Goal: Communication & Community: Answer question/provide support

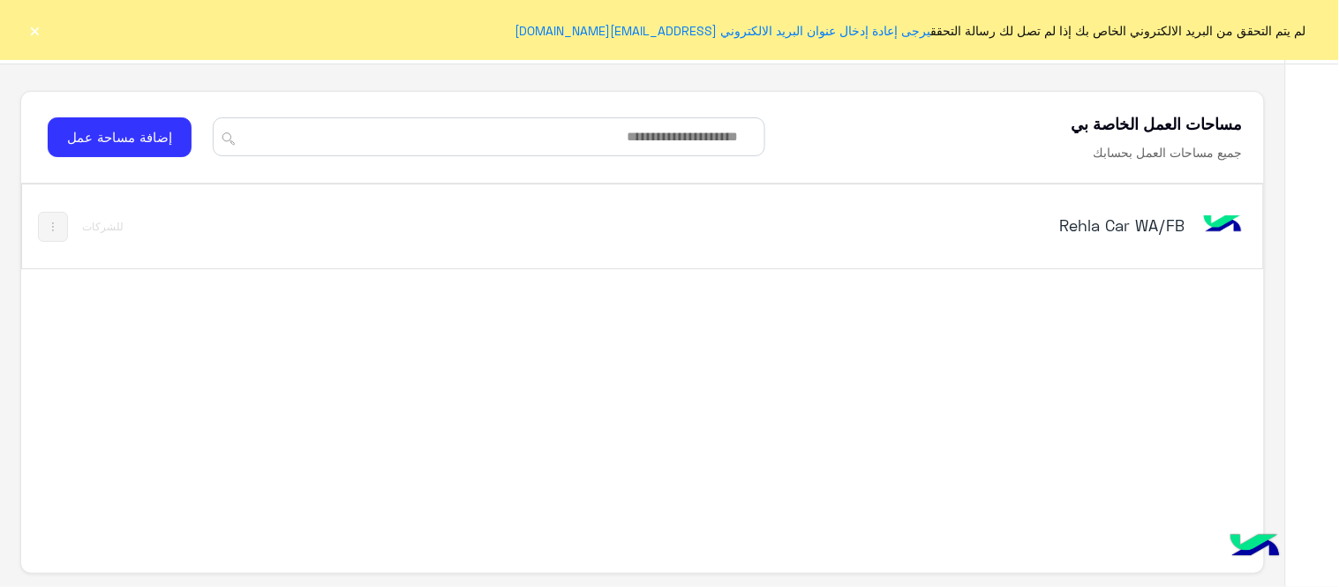
click at [1082, 210] on div "Rehla Car WA/FB" at bounding box center [884, 226] width 725 height 51
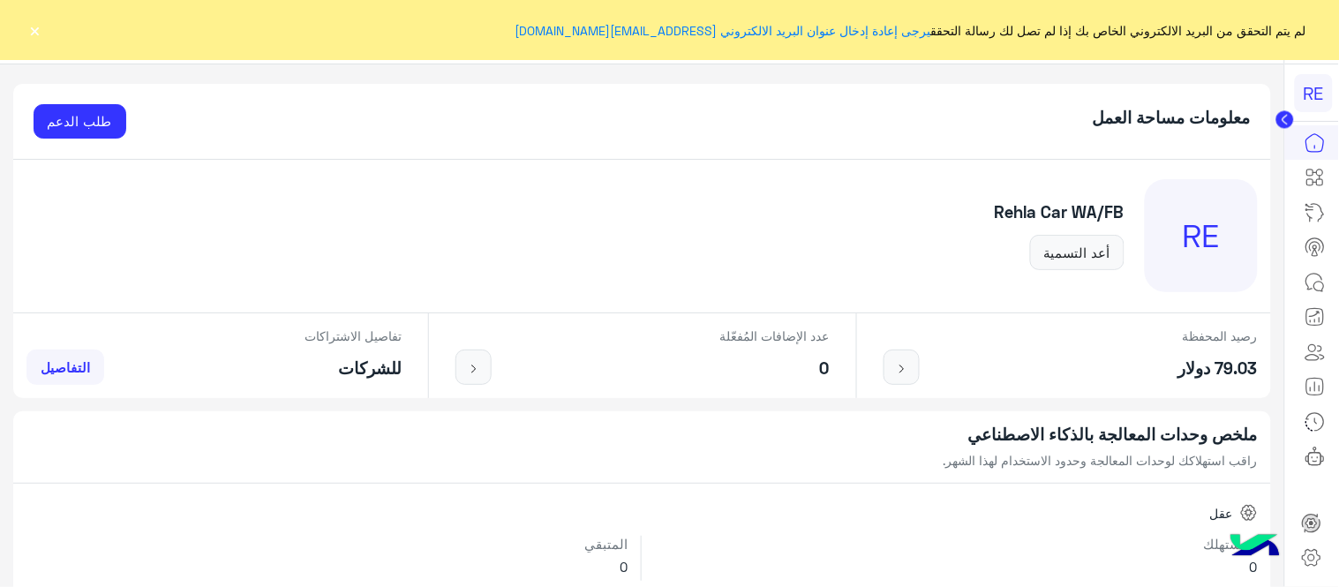
click at [28, 33] on button "×" at bounding box center [35, 30] width 18 height 18
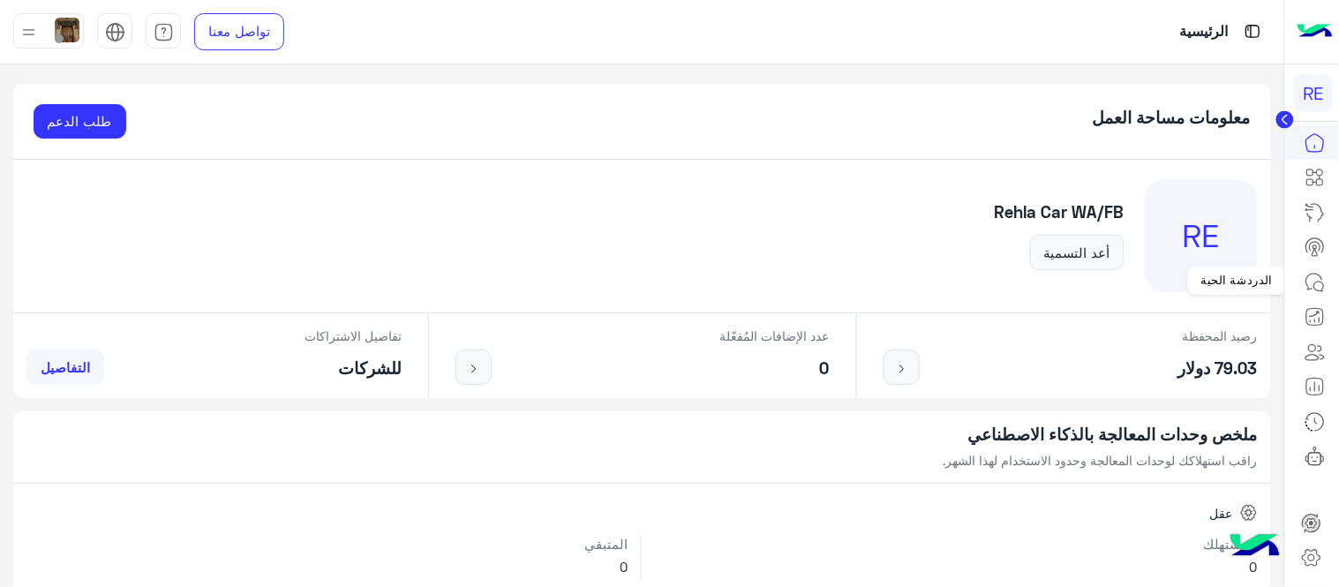
click at [1326, 275] on icon at bounding box center [1314, 282] width 21 height 21
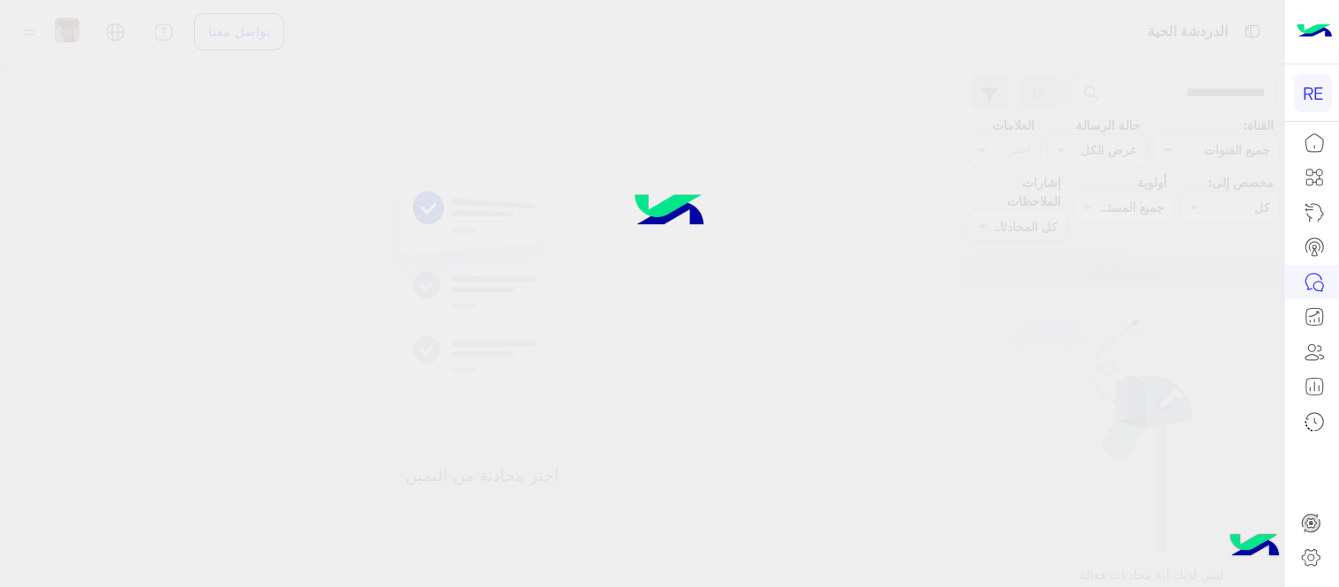
click at [1216, 95] on div at bounding box center [669, 293] width 1339 height 588
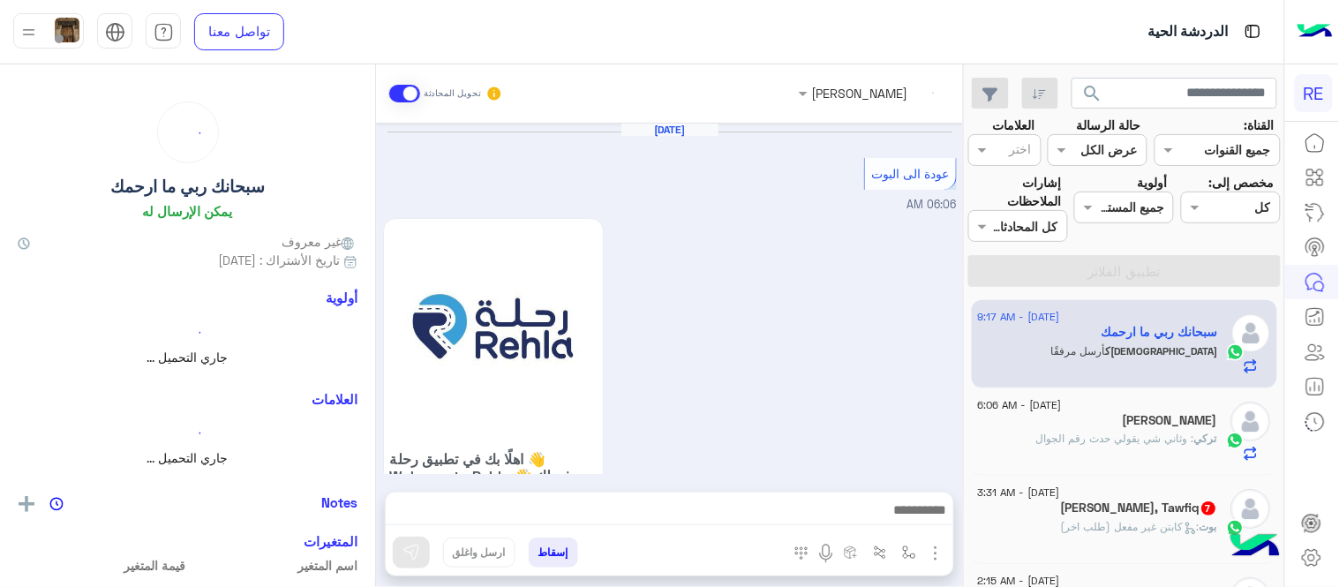
scroll to position [800, 0]
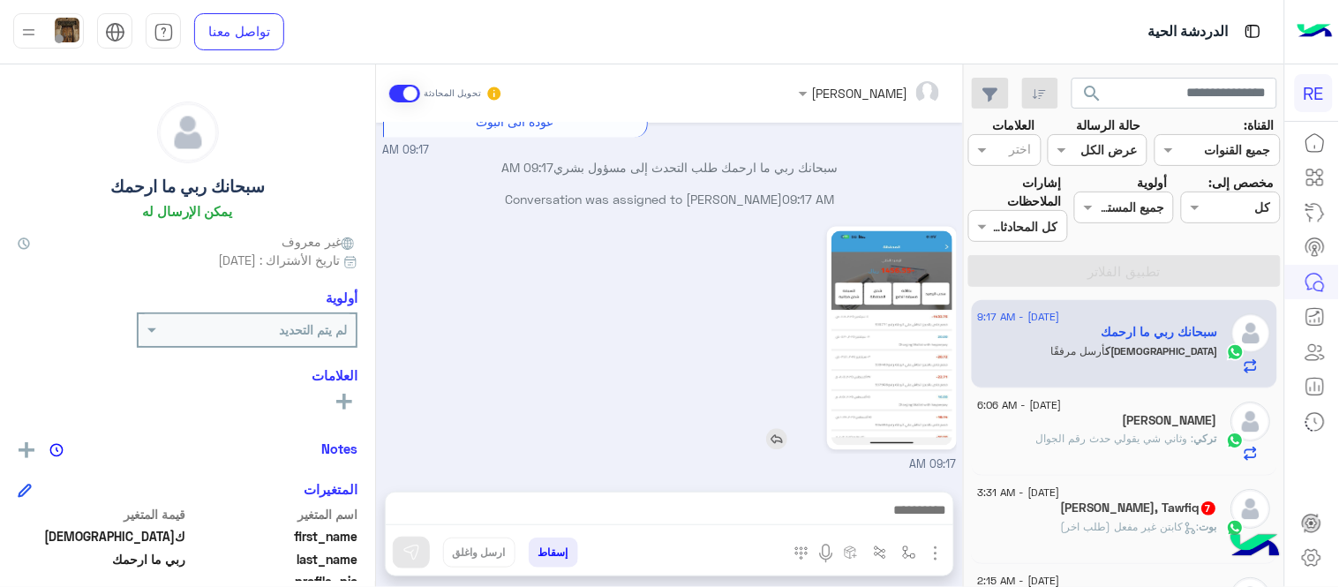
click at [931, 355] on img at bounding box center [891, 338] width 121 height 214
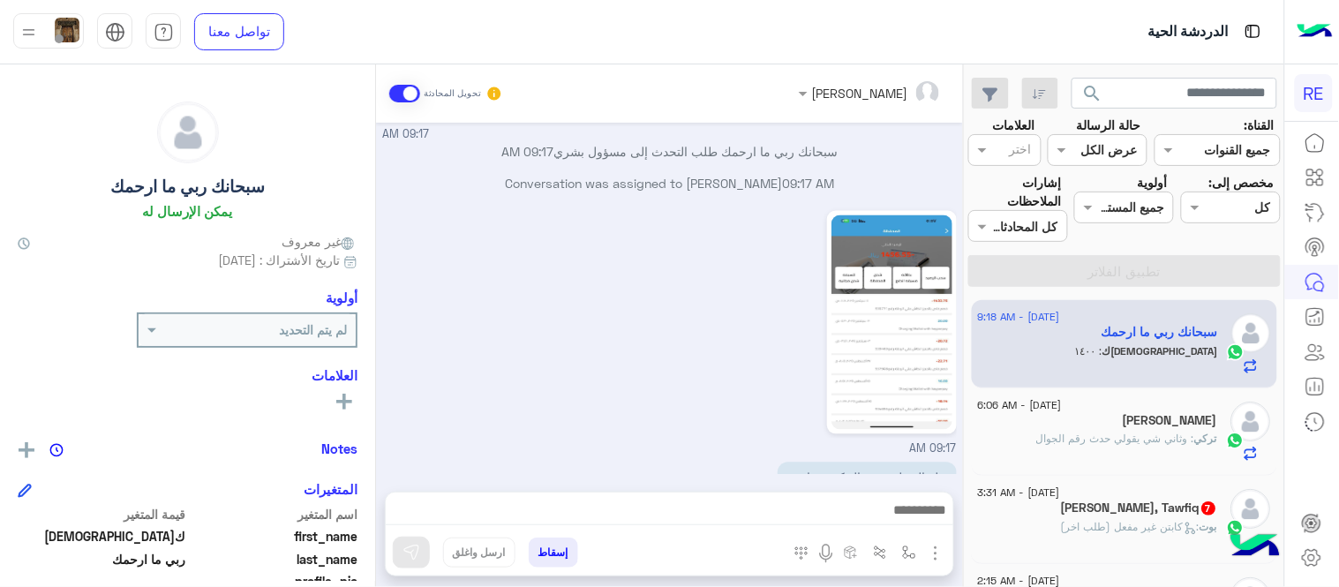
scroll to position [918, 0]
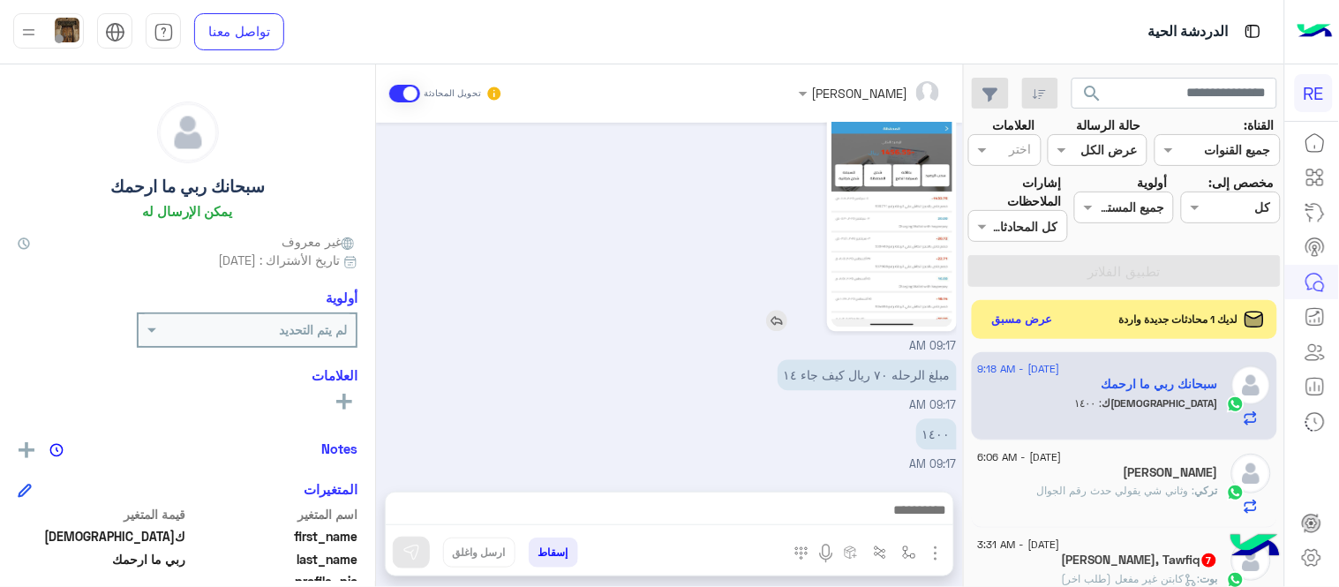
click at [868, 192] on img at bounding box center [891, 220] width 121 height 214
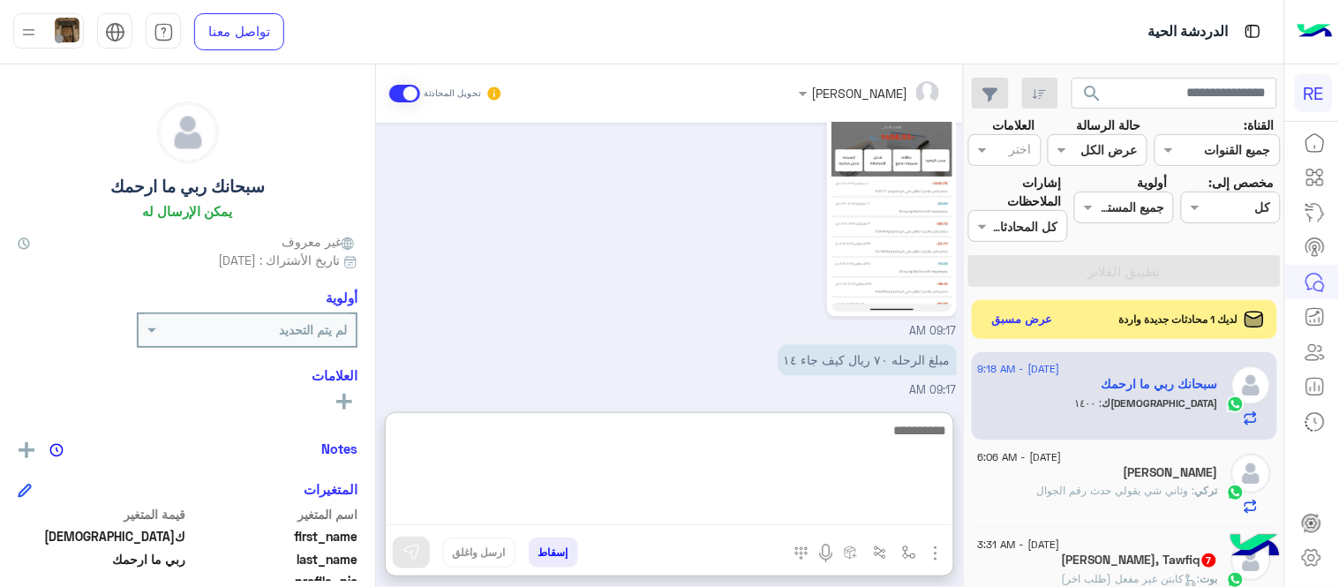
click at [789, 507] on textarea at bounding box center [669, 472] width 567 height 106
type textarea "**********"
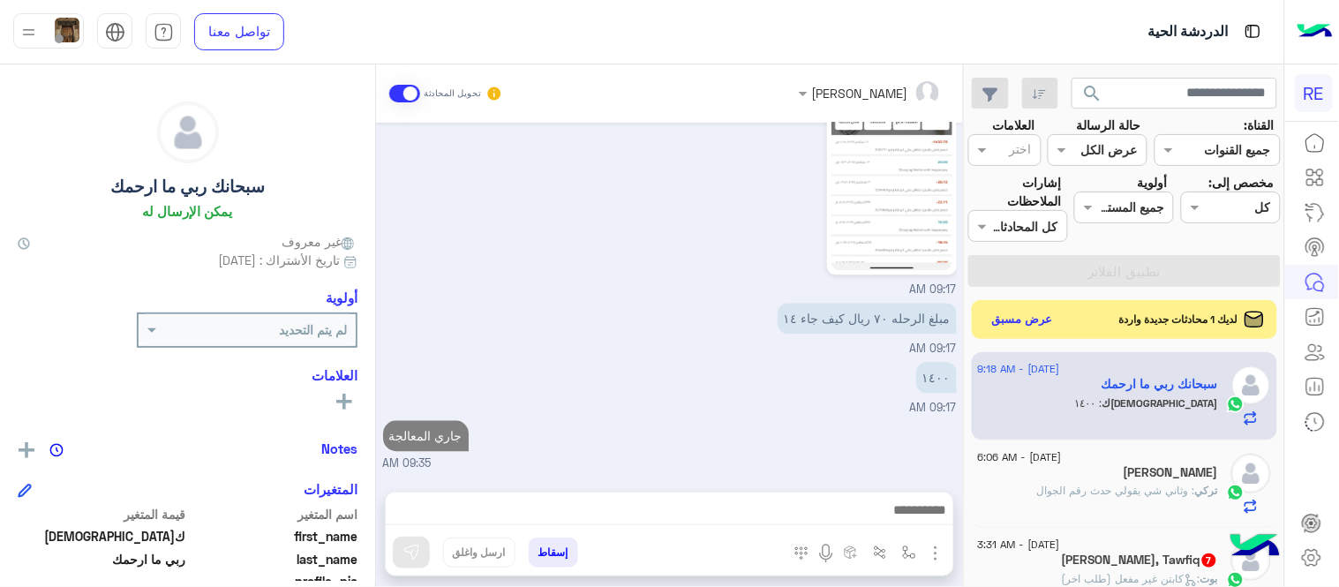
scroll to position [995, 0]
click at [1177, 473] on h5 "‎[PERSON_NAME]" at bounding box center [1171, 472] width 94 height 15
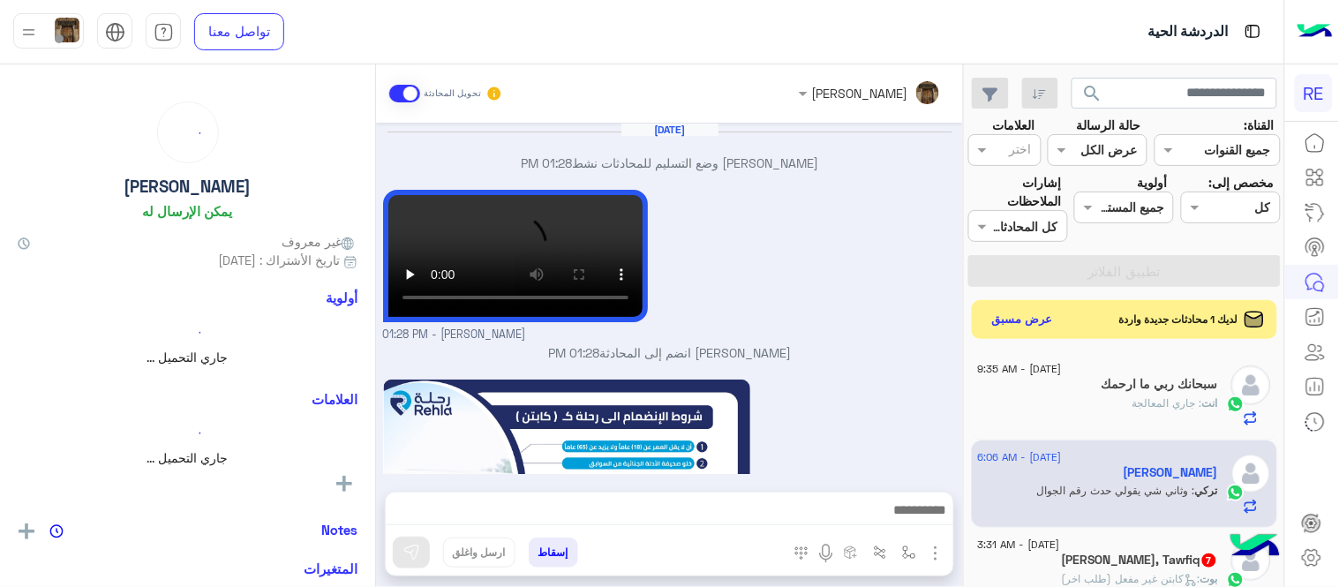
scroll to position [847, 0]
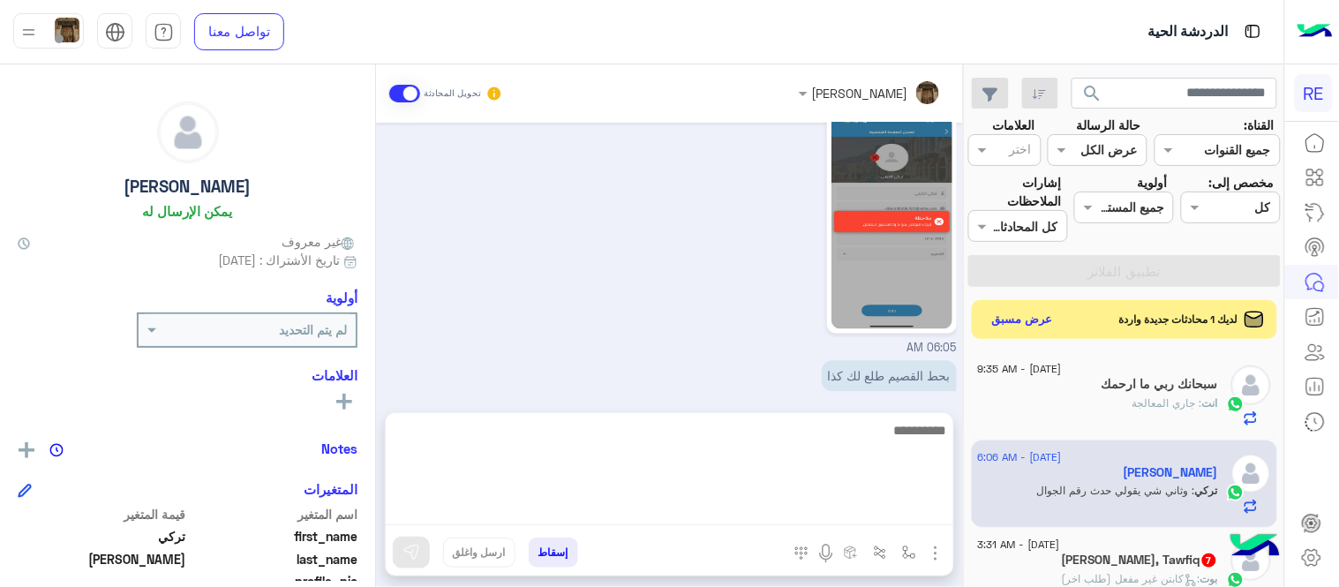
click at [796, 515] on textarea at bounding box center [669, 472] width 567 height 106
type textarea "**********"
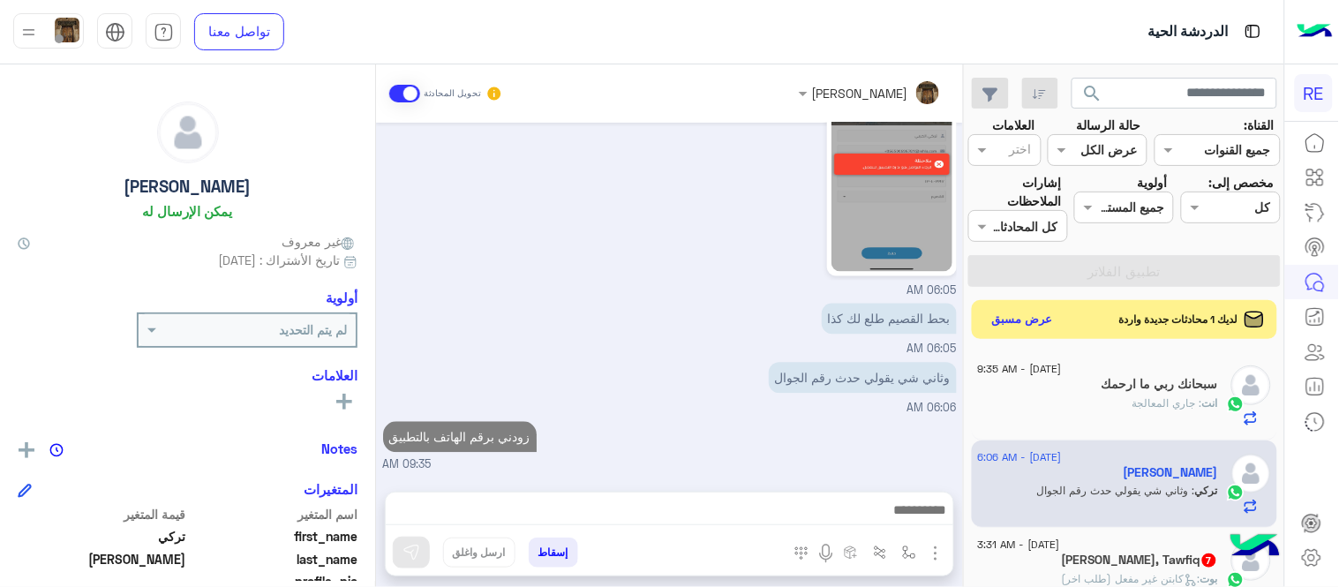
scroll to position [924, 0]
click at [1110, 560] on h5 "[PERSON_NAME], Tawfiq 7" at bounding box center [1140, 559] width 156 height 15
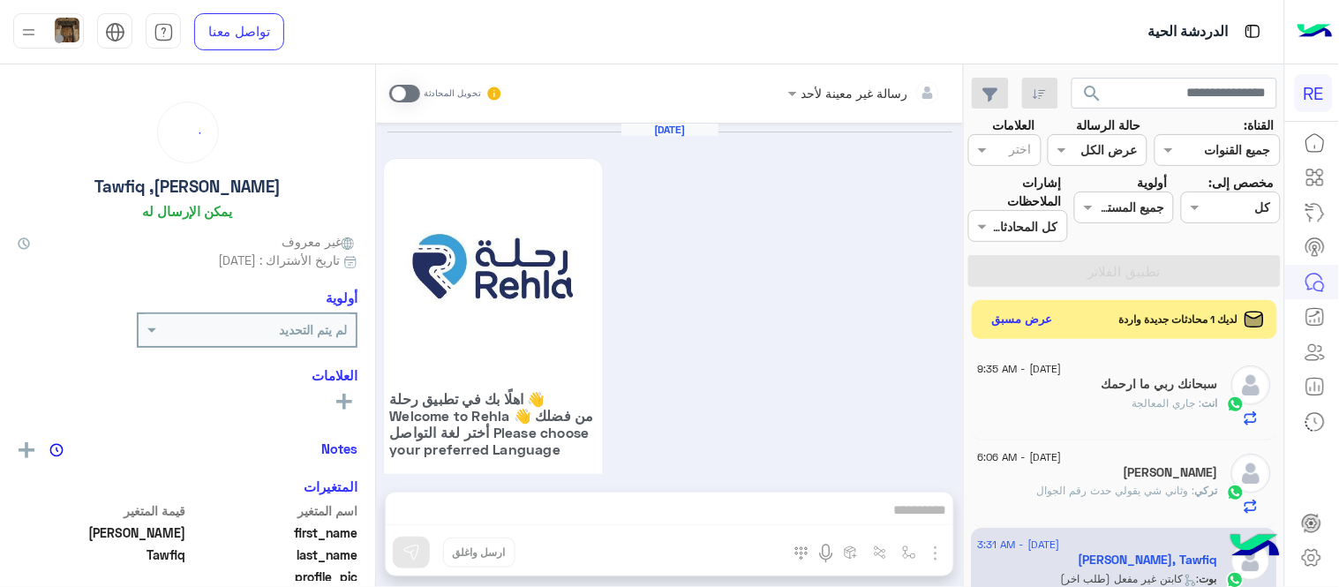
scroll to position [1560, 0]
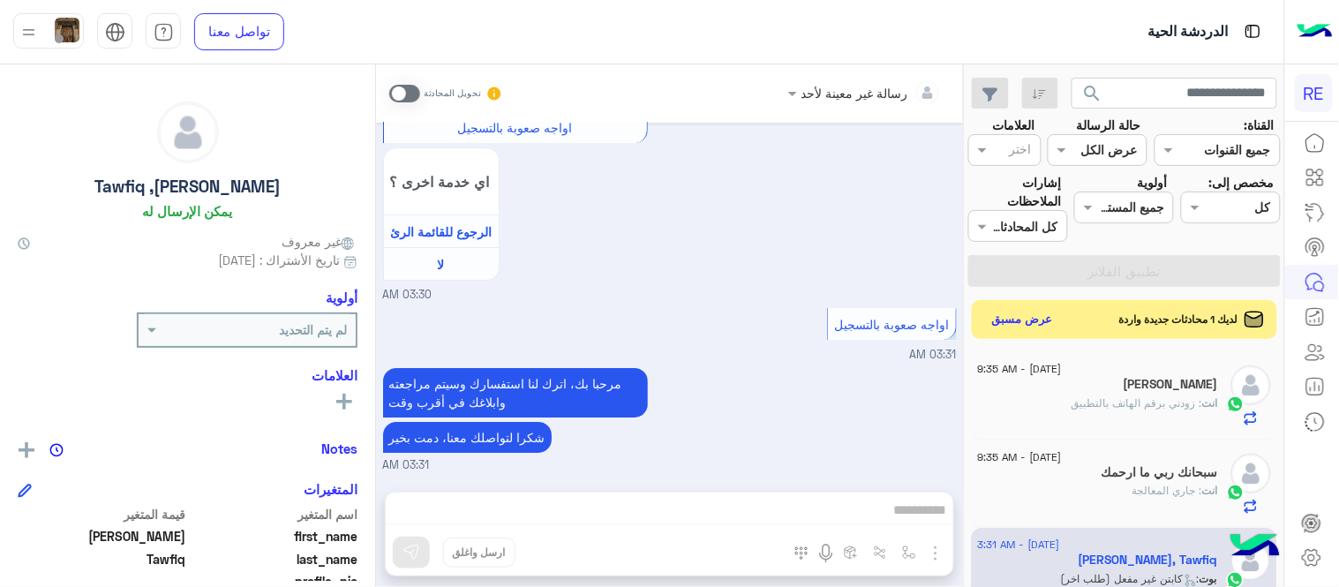
click at [404, 86] on span at bounding box center [404, 94] width 31 height 18
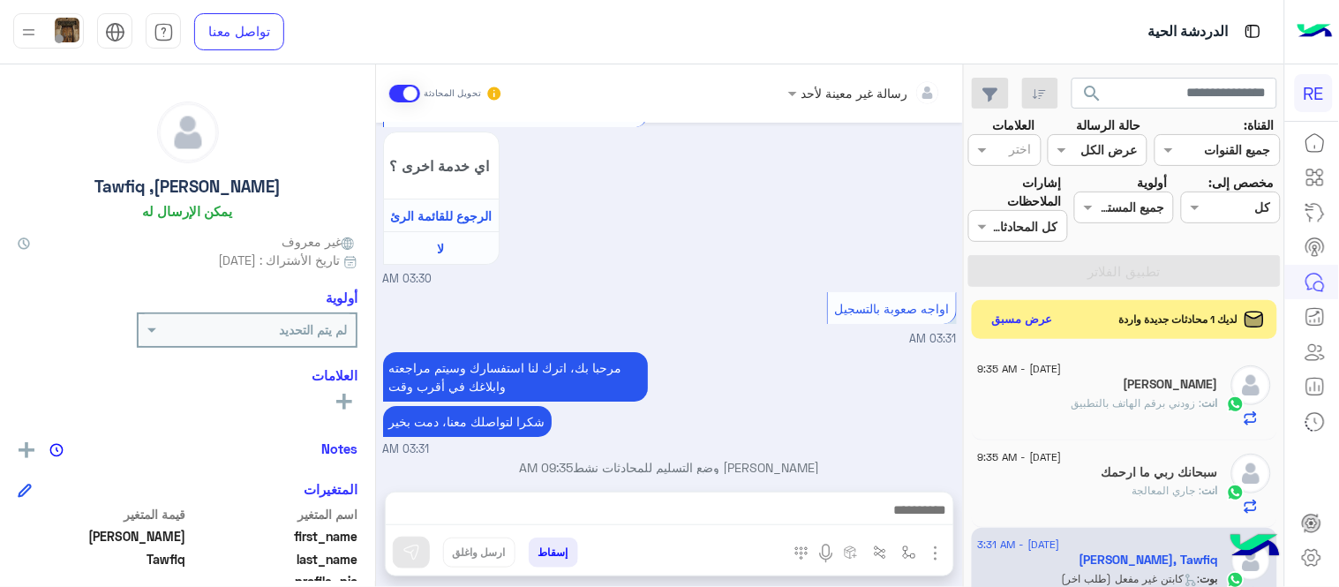
scroll to position [1593, 0]
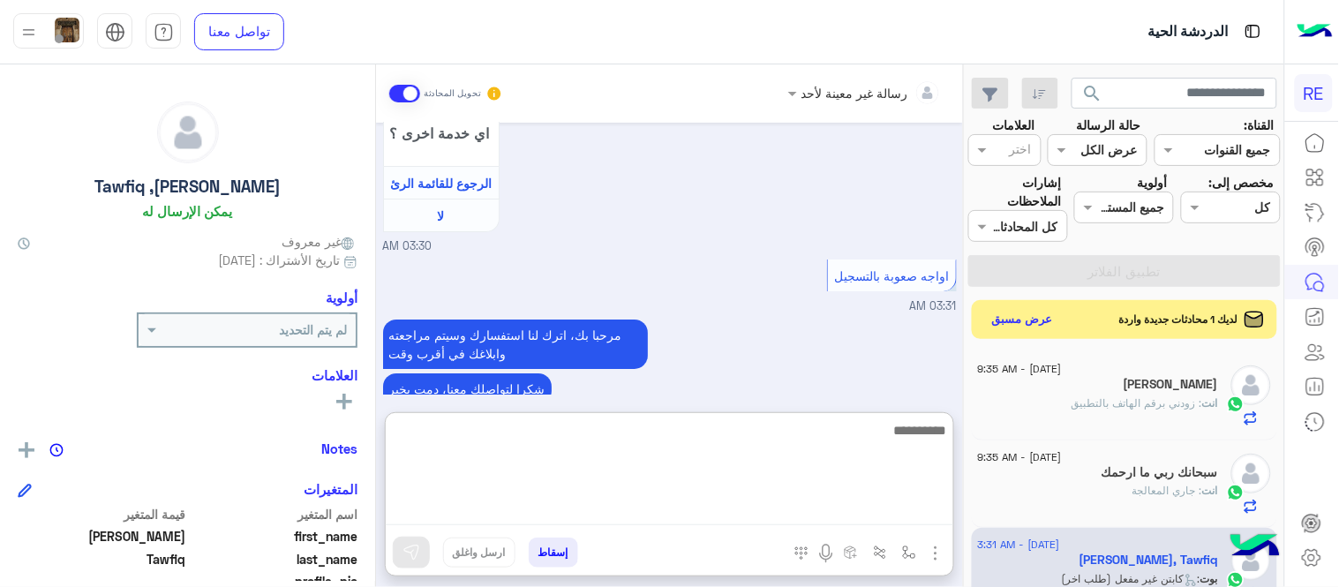
click at [778, 501] on textarea at bounding box center [669, 472] width 567 height 106
type textarea "**********"
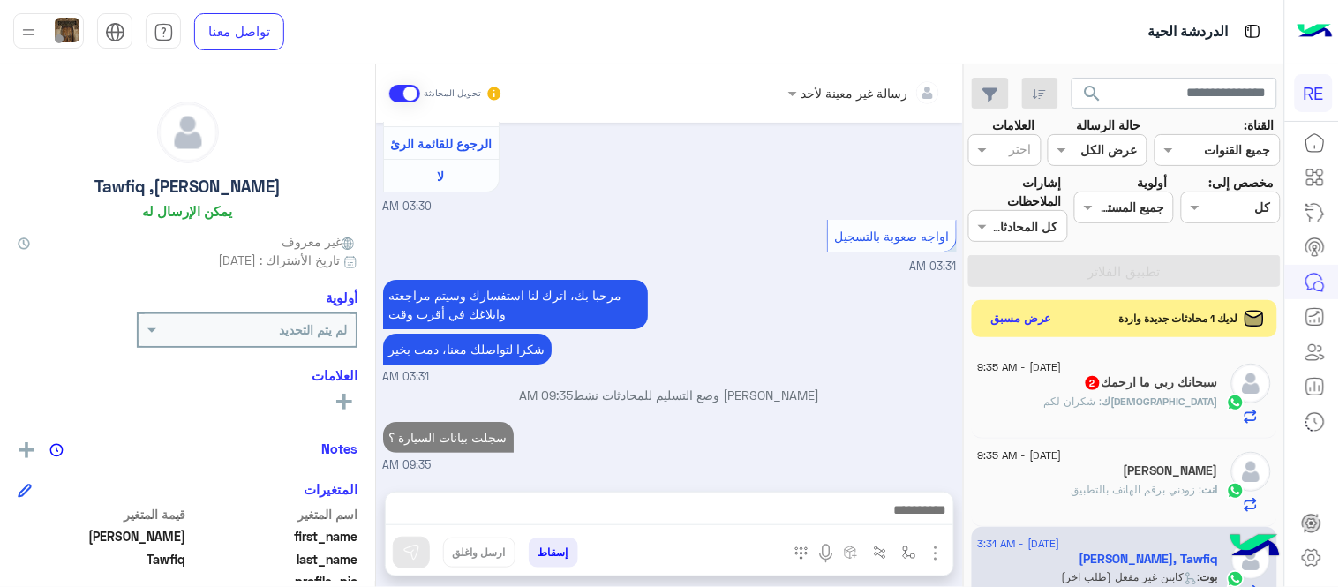
click at [1009, 313] on button "عرض مسبق" at bounding box center [1022, 319] width 74 height 24
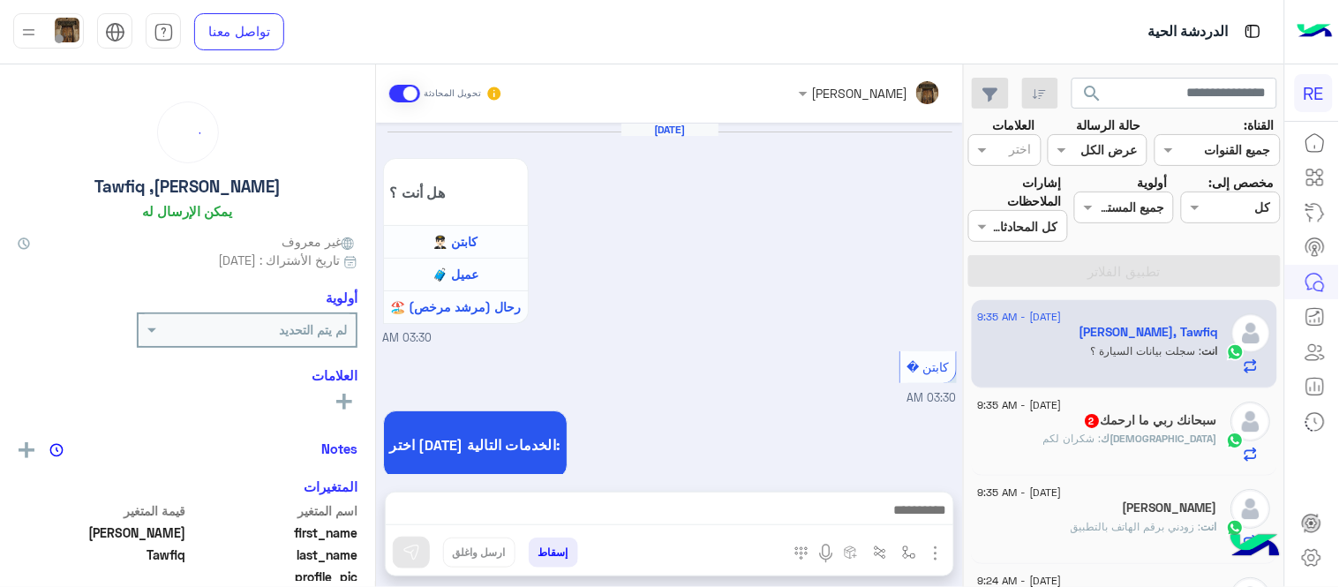
scroll to position [1156, 0]
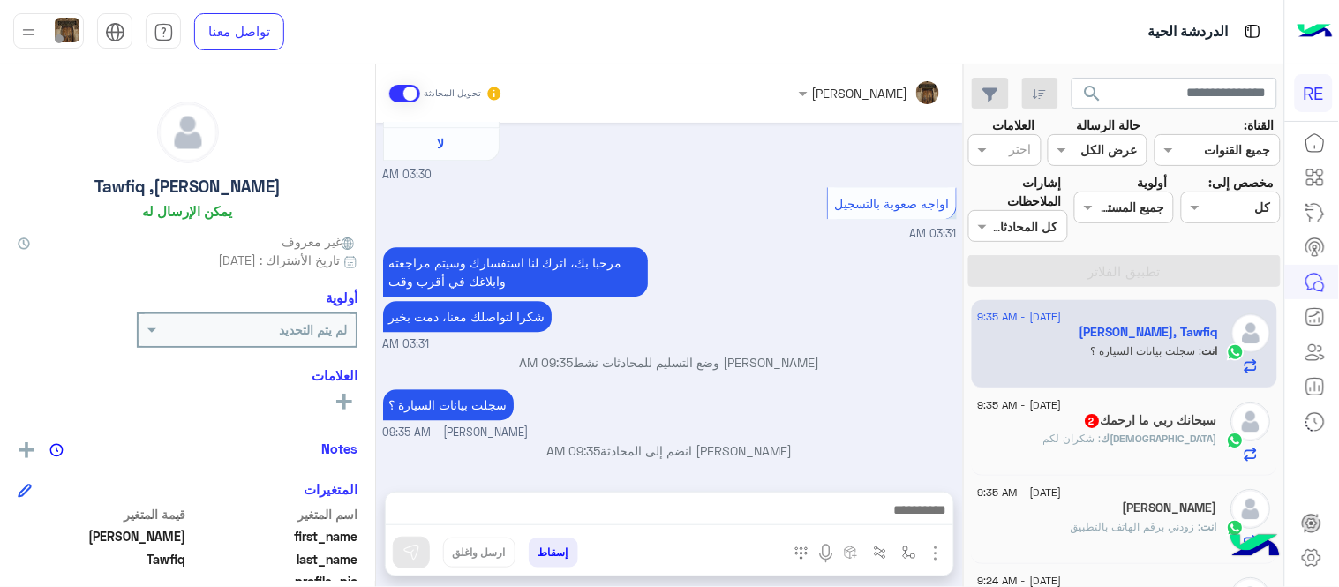
click at [1047, 417] on div "سبحانك ربي ما ارحمك 2" at bounding box center [1098, 422] width 240 height 19
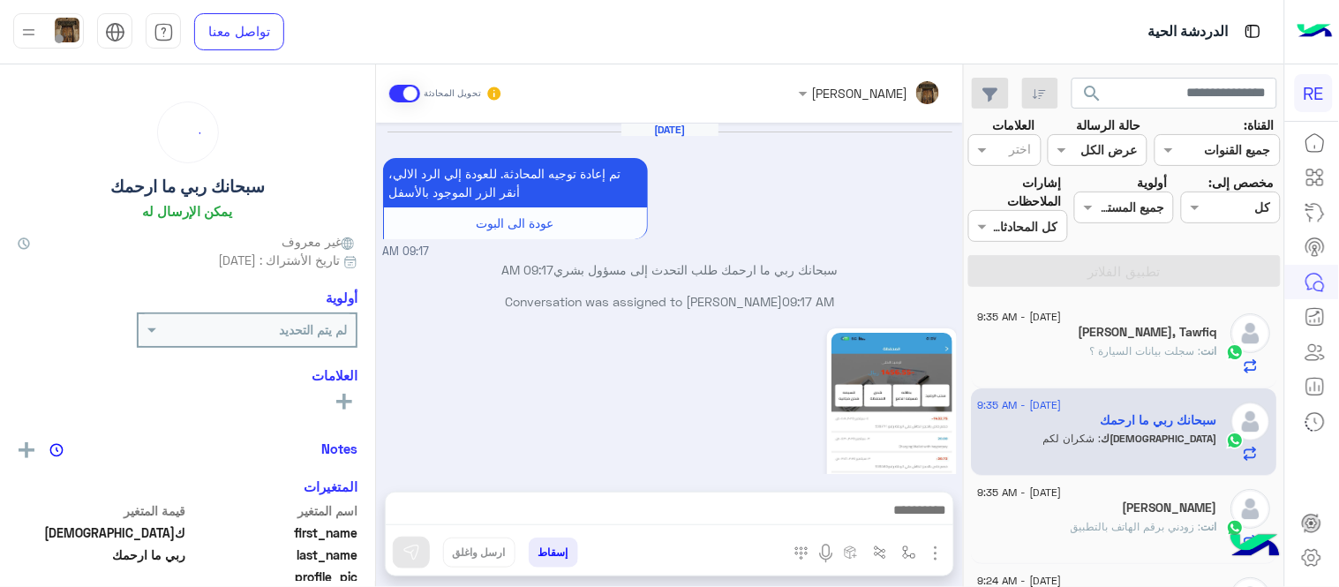
scroll to position [425, 0]
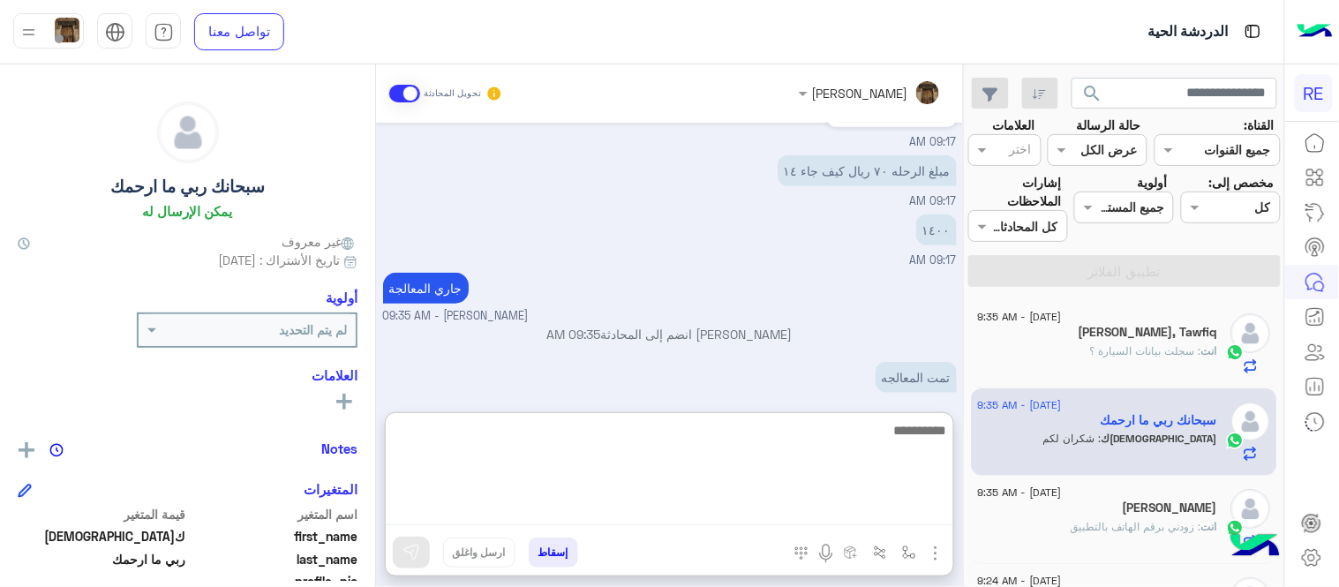
click at [828, 514] on textarea at bounding box center [669, 472] width 567 height 106
type textarea "**********"
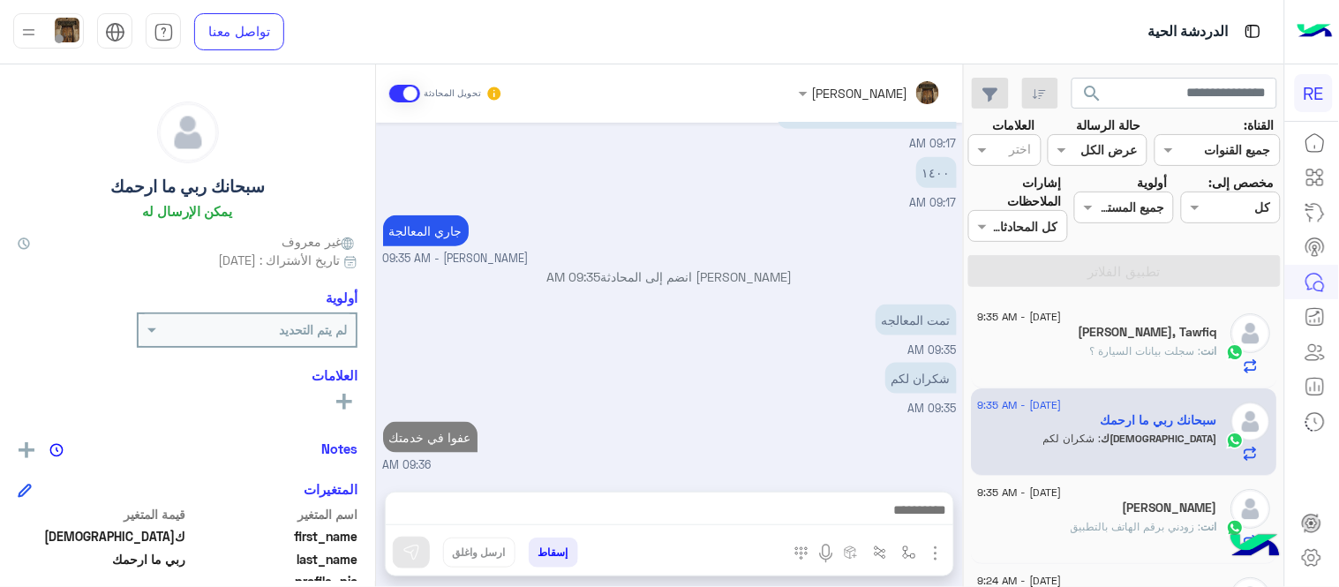
scroll to position [480, 0]
click at [911, 355] on div "[DATE] تم إعادة توجيه المحادثة. للعودة إلي الرد الالي، أنقر الزر الموجود بالأسف…" at bounding box center [669, 298] width 587 height 351
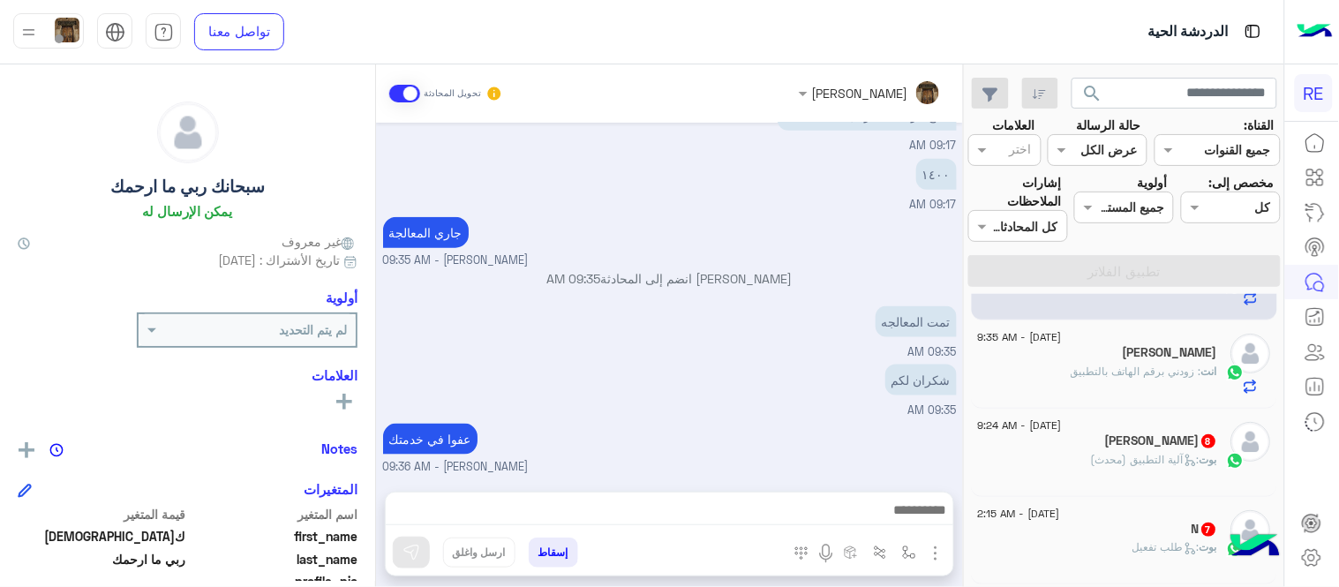
scroll to position [169, 0]
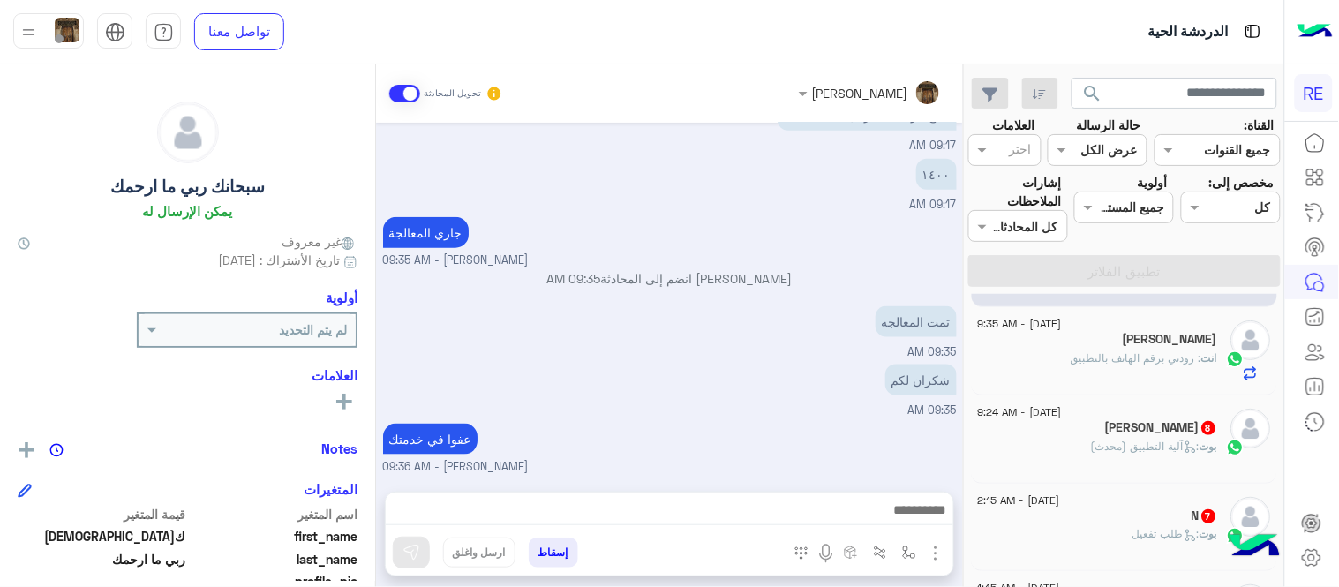
click at [1124, 345] on h5 "‎[PERSON_NAME]" at bounding box center [1171, 339] width 94 height 15
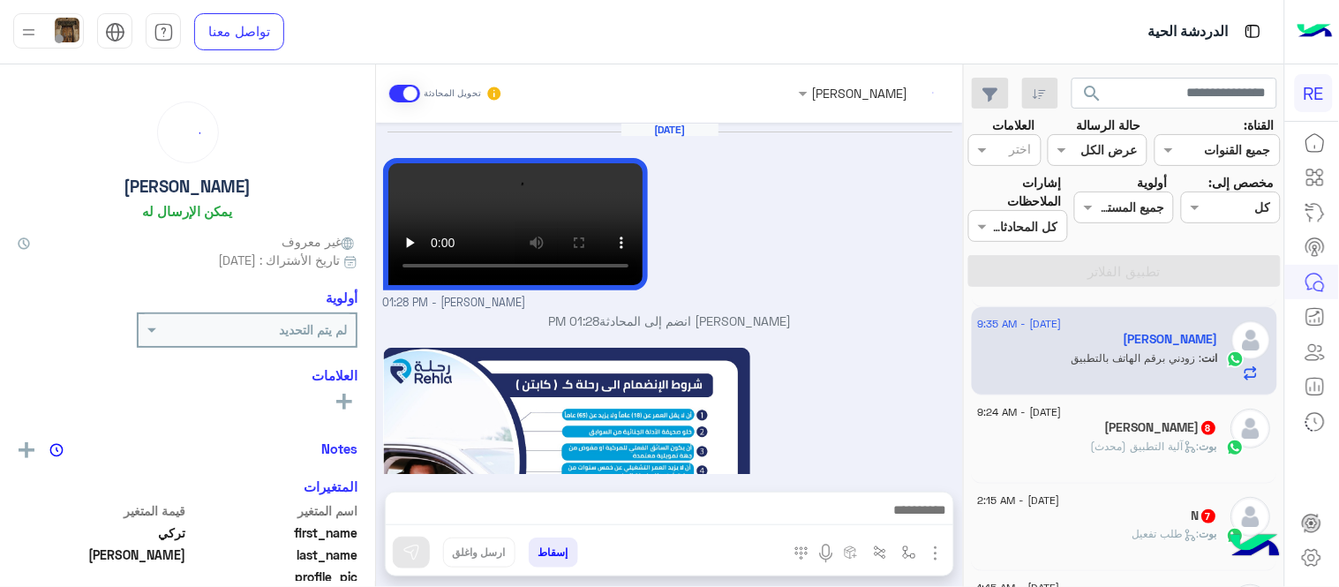
scroll to position [870, 0]
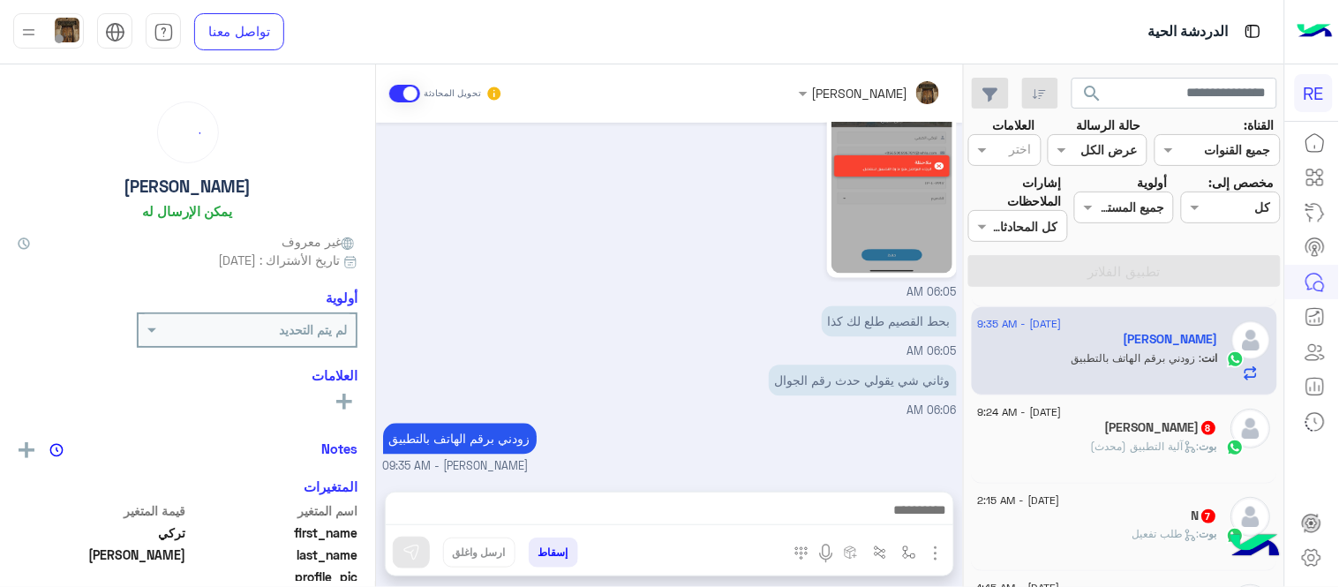
click at [1106, 463] on div "بوت : آلية التطبيق (محدث)" at bounding box center [1098, 454] width 240 height 31
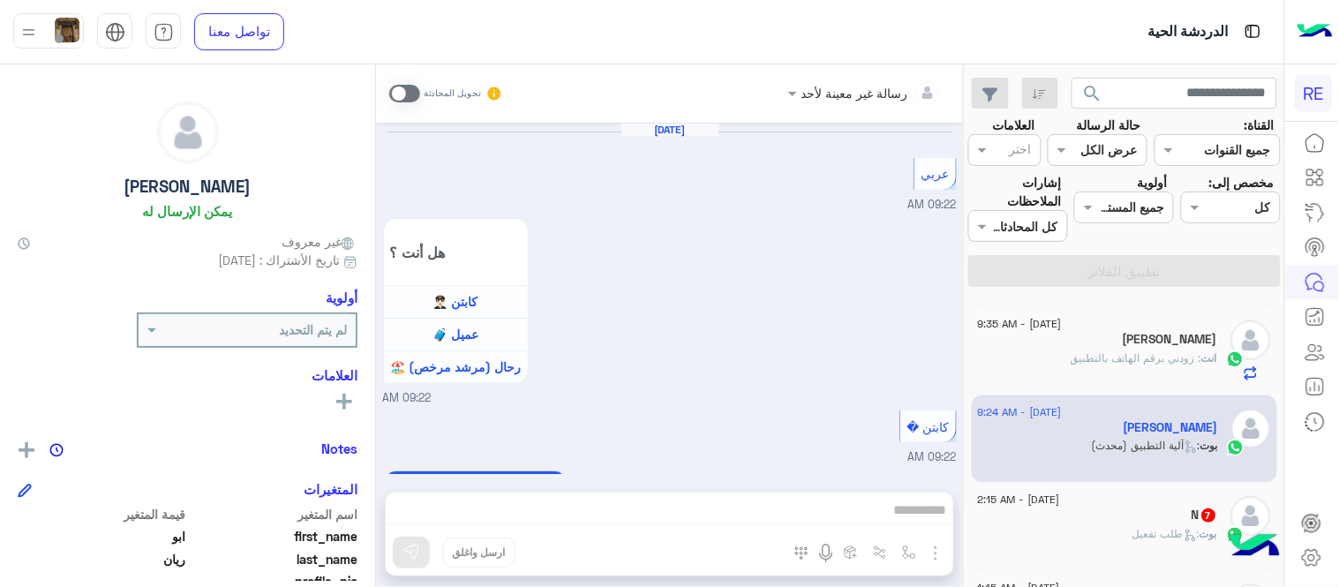
scroll to position [1787, 0]
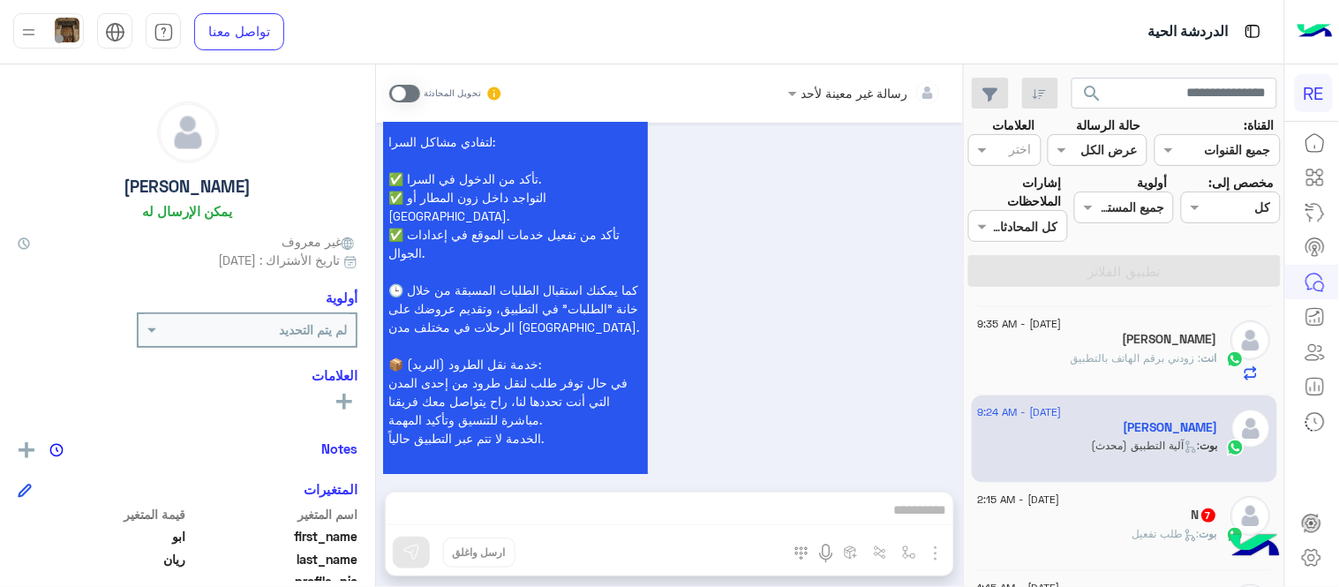
click at [398, 85] on span at bounding box center [404, 94] width 31 height 18
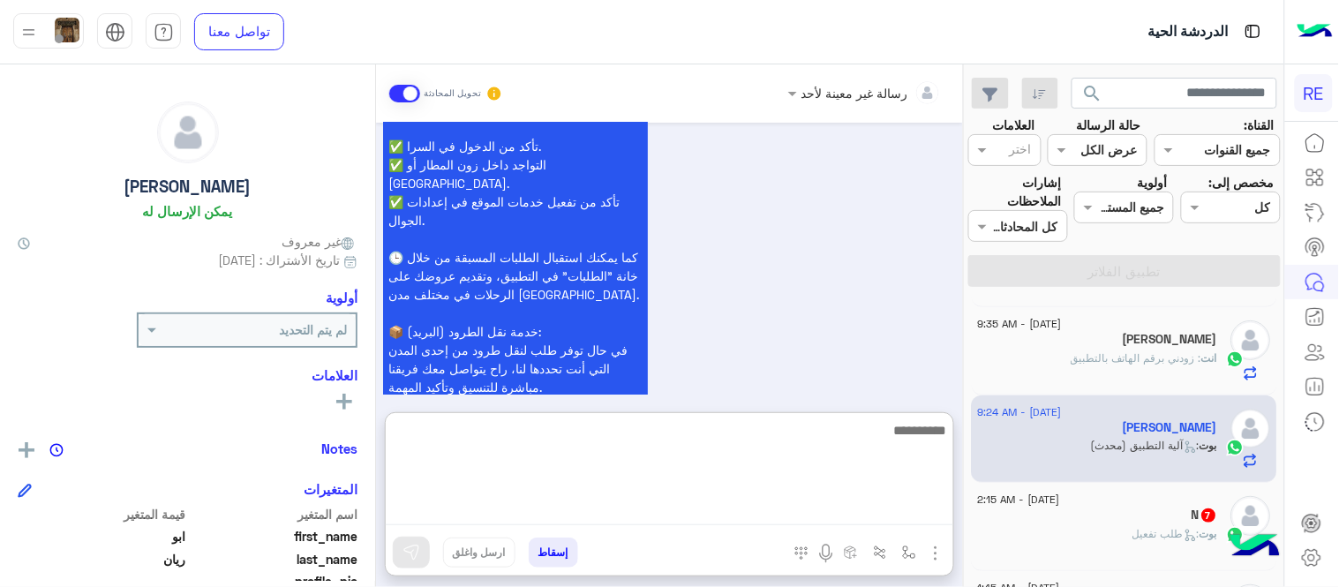
click at [656, 500] on textarea at bounding box center [669, 472] width 567 height 106
type textarea "**********"
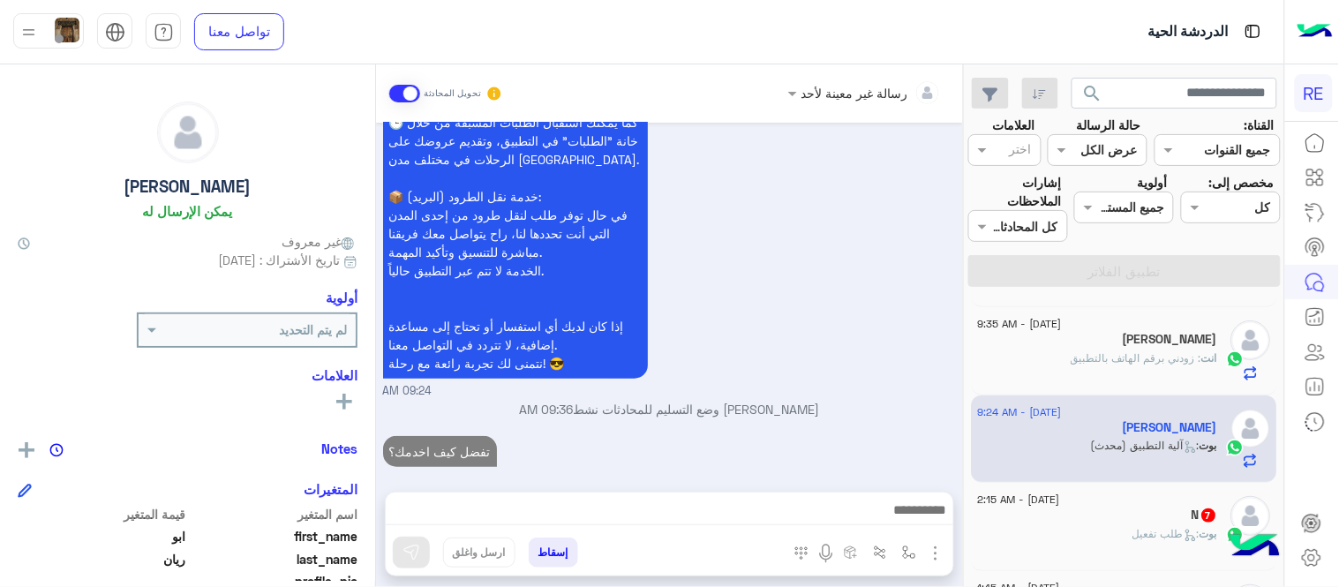
scroll to position [1906, 0]
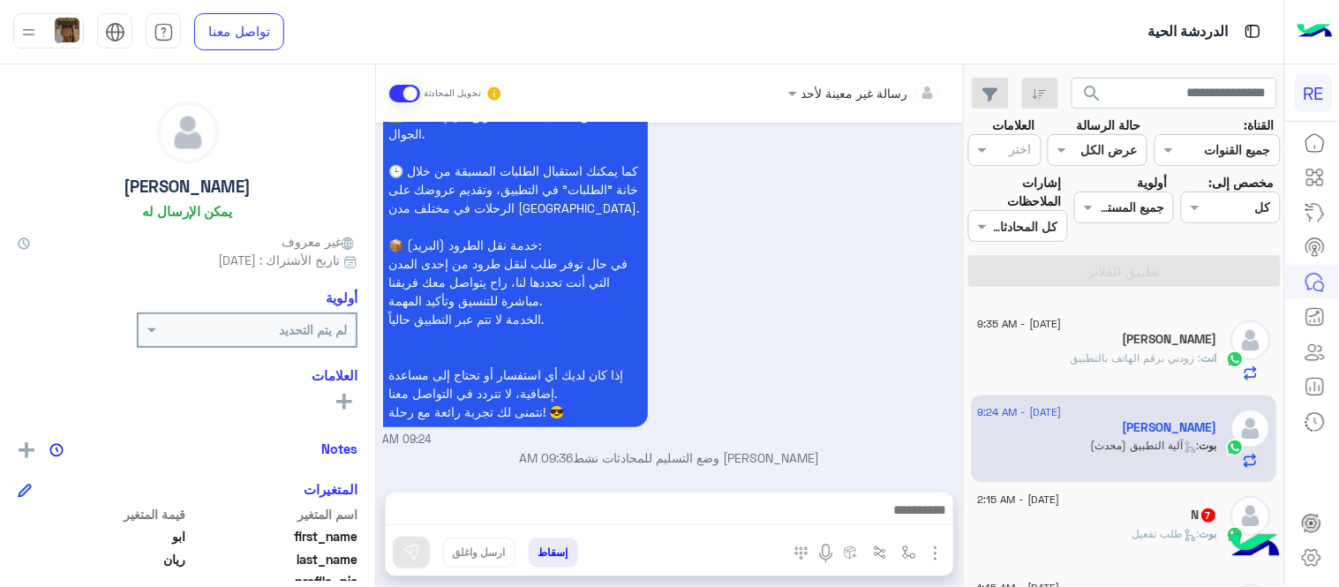
click at [1101, 528] on div "بوت : طلب تفعيل" at bounding box center [1098, 541] width 240 height 31
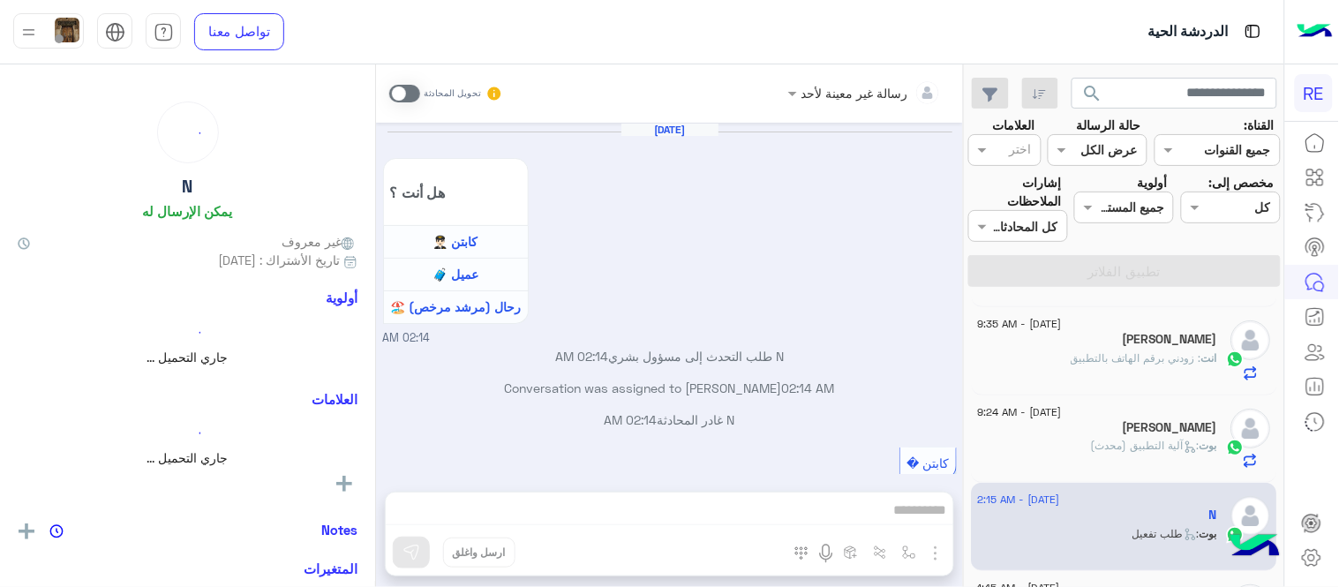
scroll to position [1150, 0]
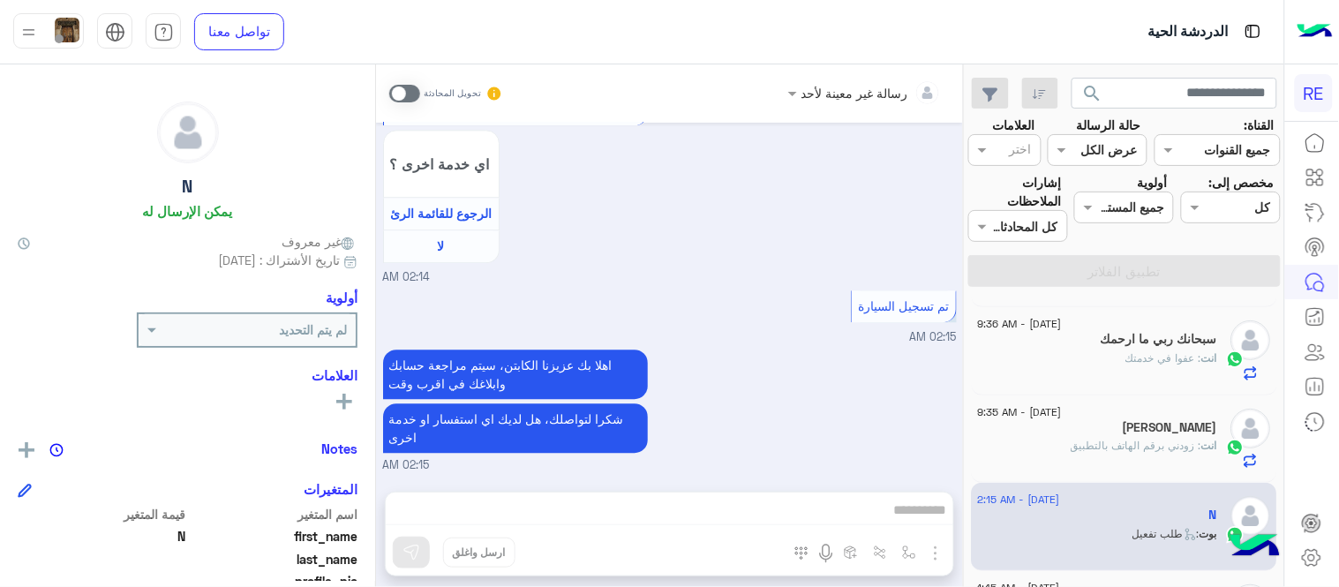
click at [407, 90] on span at bounding box center [404, 94] width 31 height 18
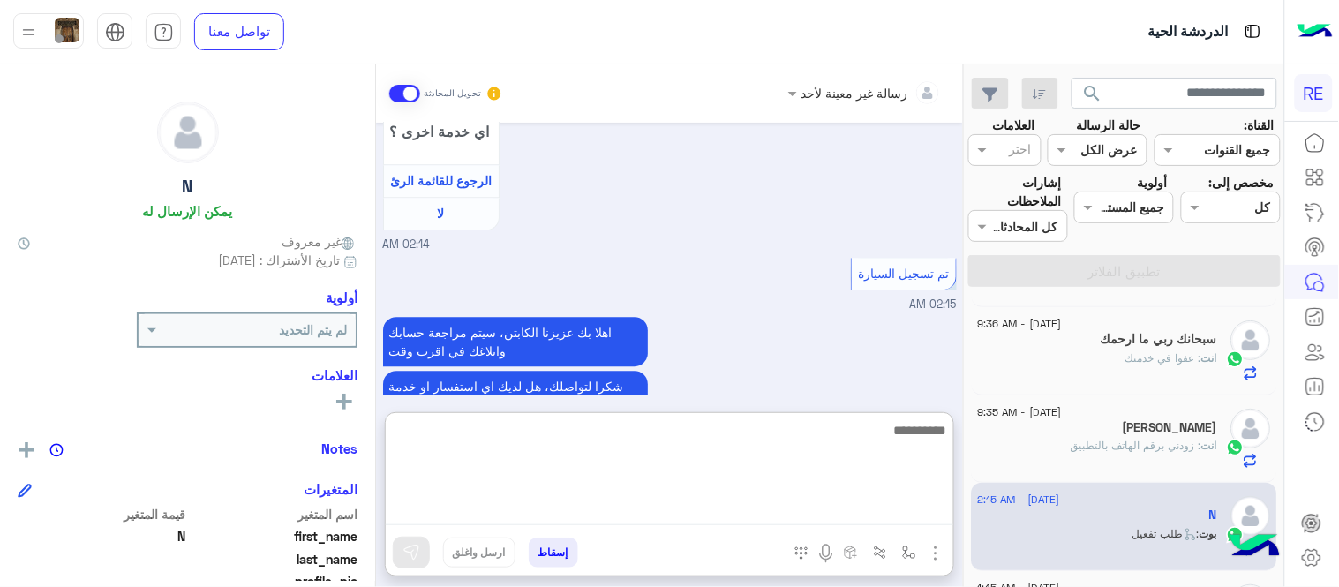
click at [879, 515] on textarea at bounding box center [669, 472] width 567 height 106
type textarea "**********"
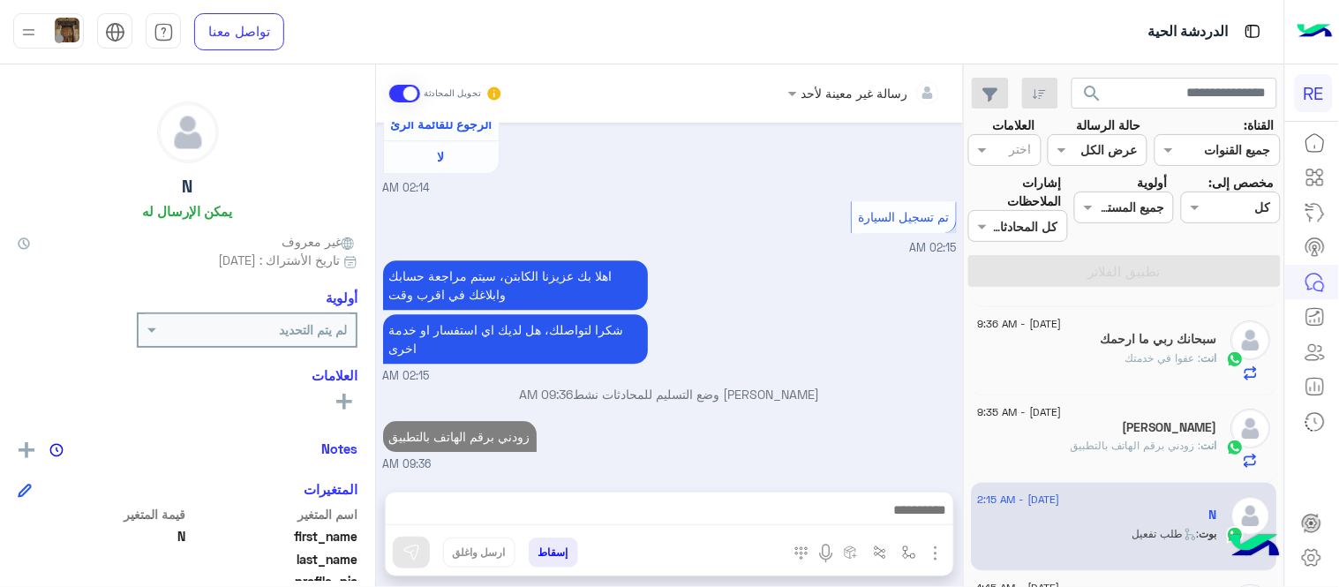
click at [890, 335] on div "[DATE] هل أنت ؟ كابتن 👨🏻‍✈️ عميل 🧳 رحال (مرشد مرخص) 🏖️ 02:14 AM N طلب التحدث إل…" at bounding box center [669, 298] width 587 height 351
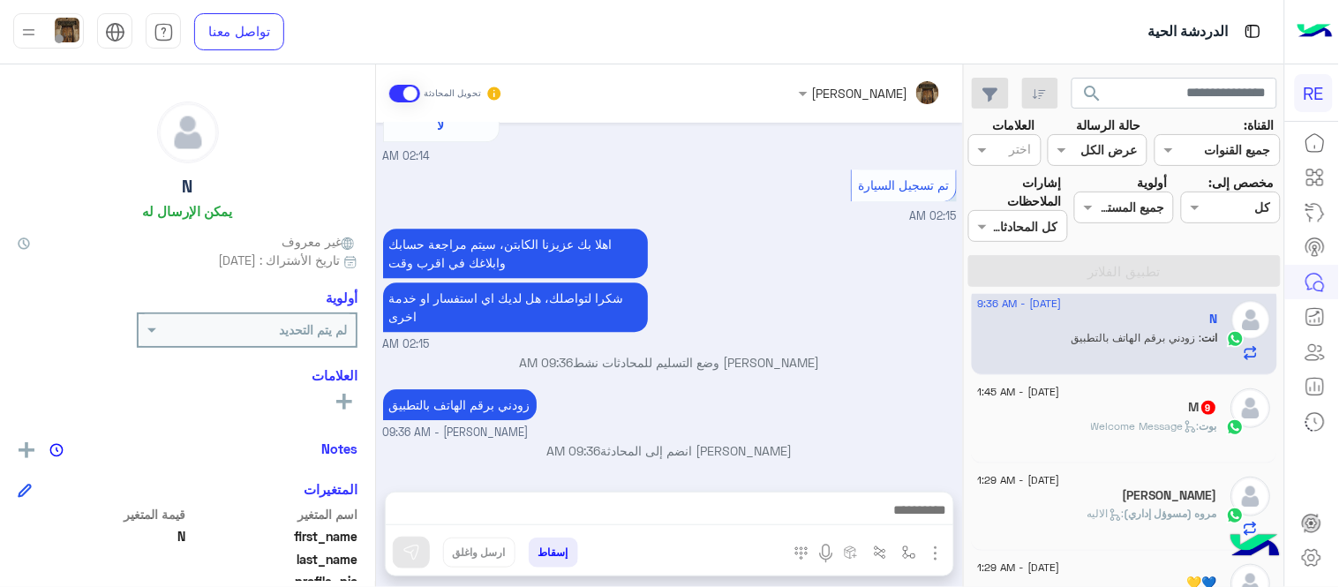
scroll to position [371, 0]
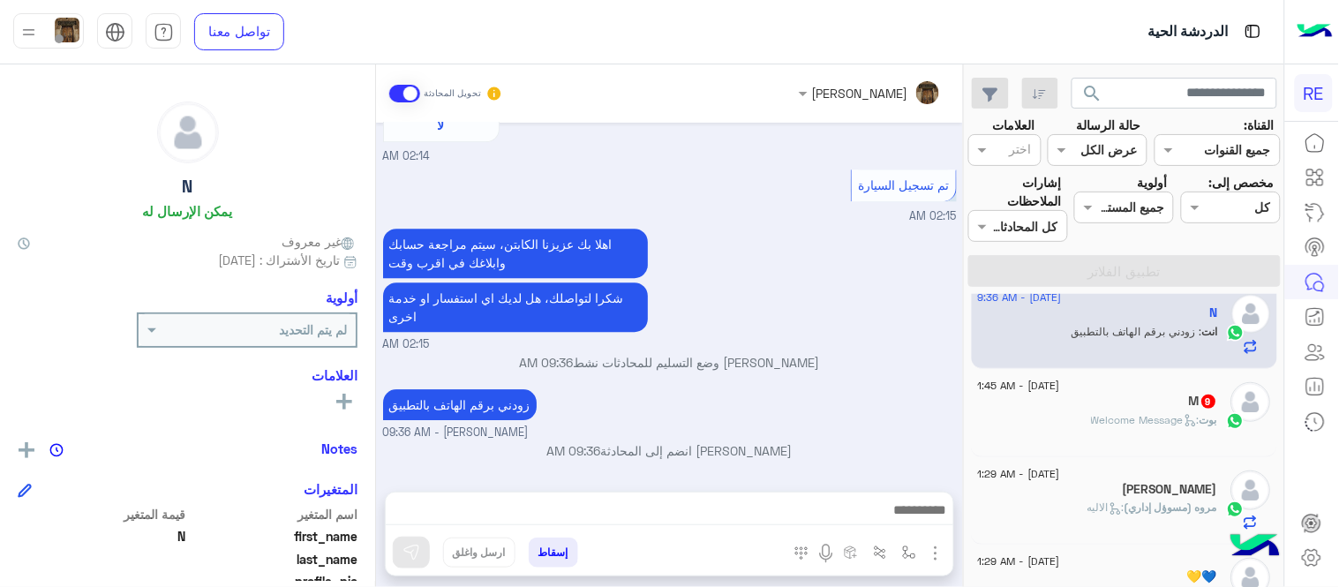
click at [1131, 424] on span ": Welcome Message" at bounding box center [1146, 419] width 109 height 13
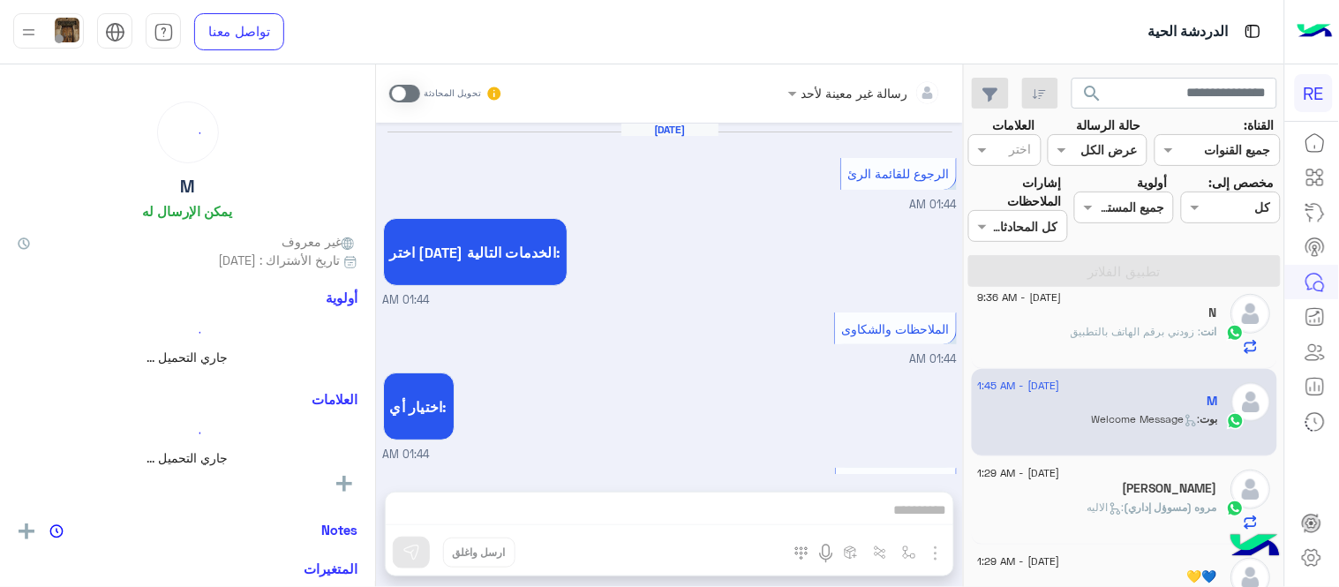
scroll to position [1337, 0]
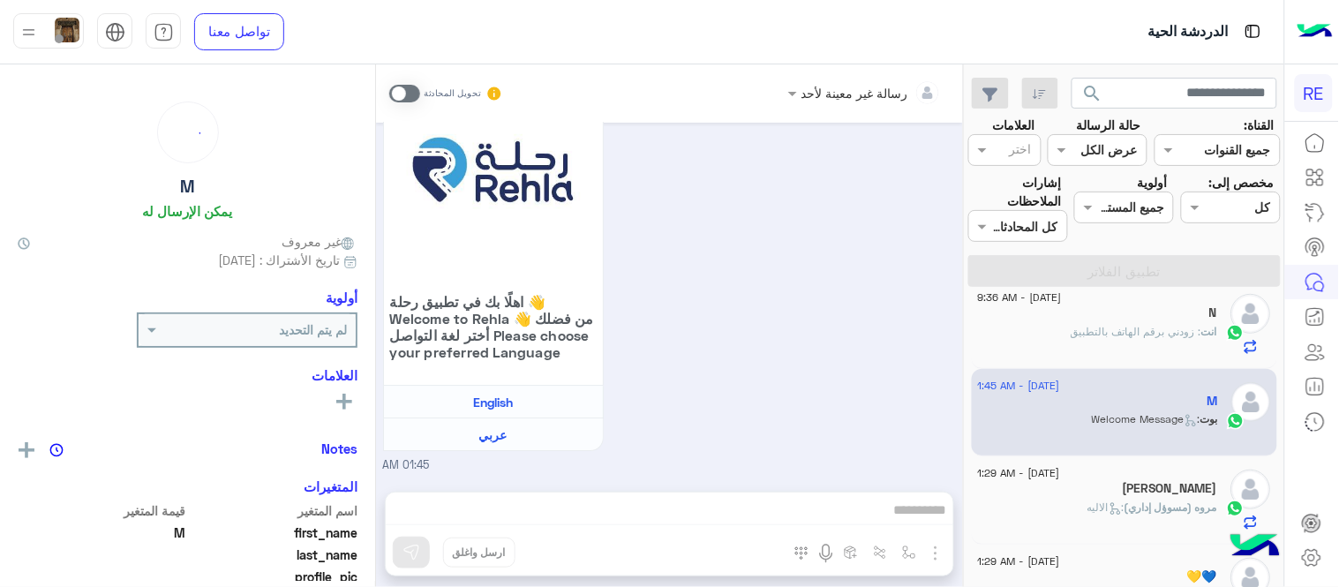
click at [409, 94] on span at bounding box center [404, 94] width 31 height 18
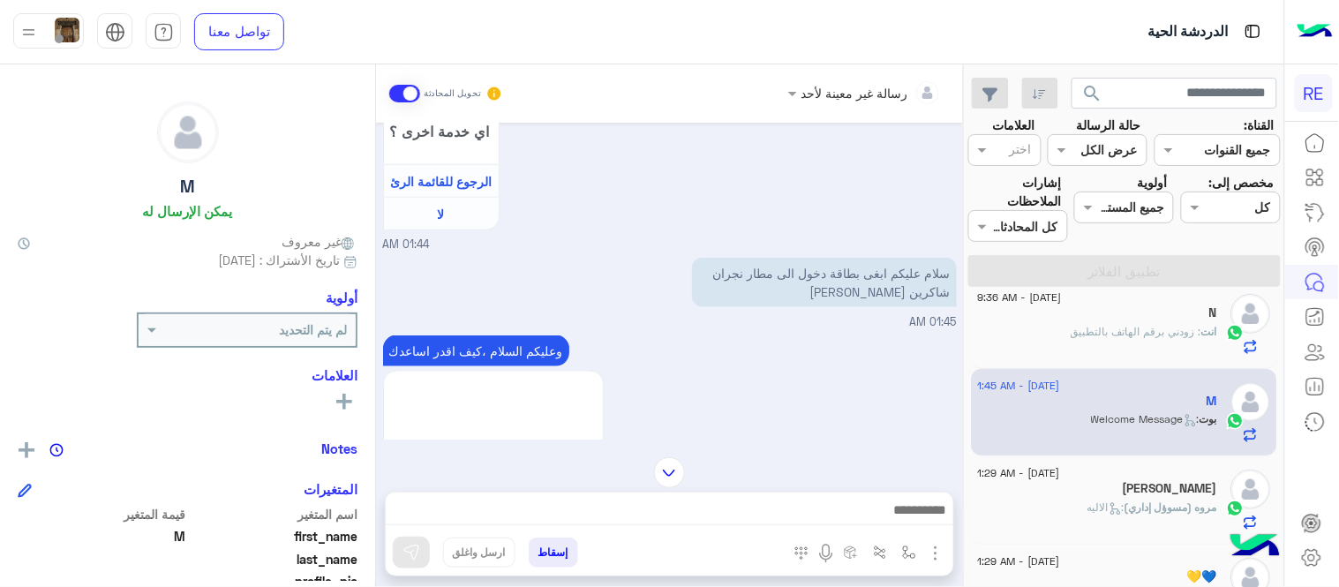
scroll to position [460, 0]
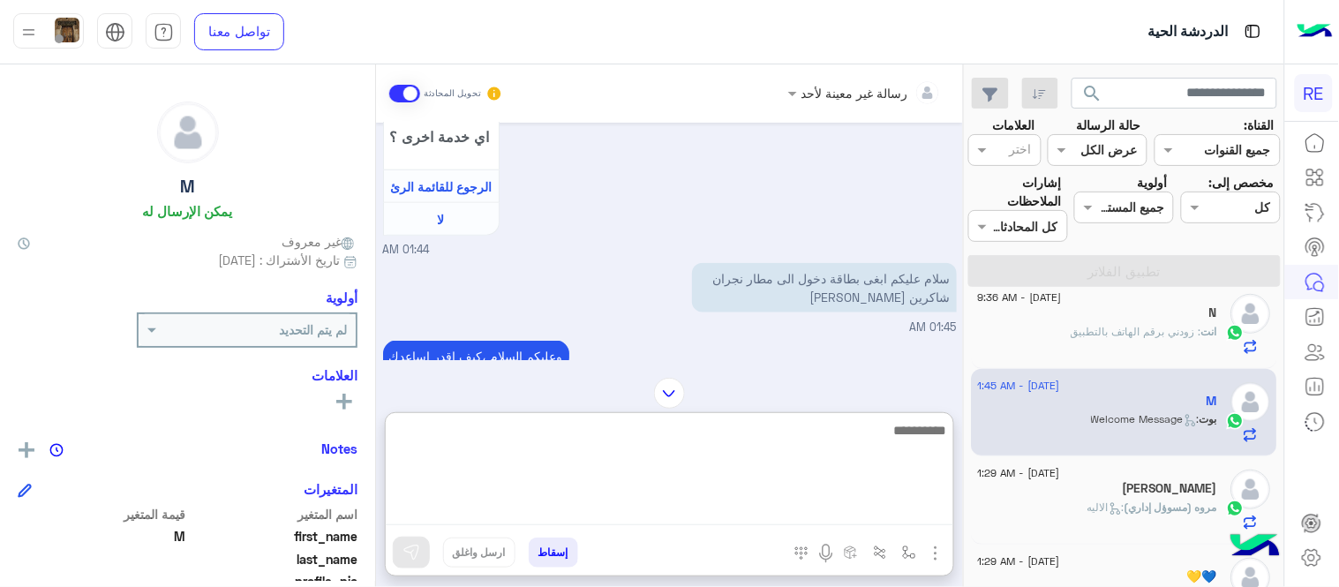
click at [720, 506] on textarea at bounding box center [669, 472] width 567 height 106
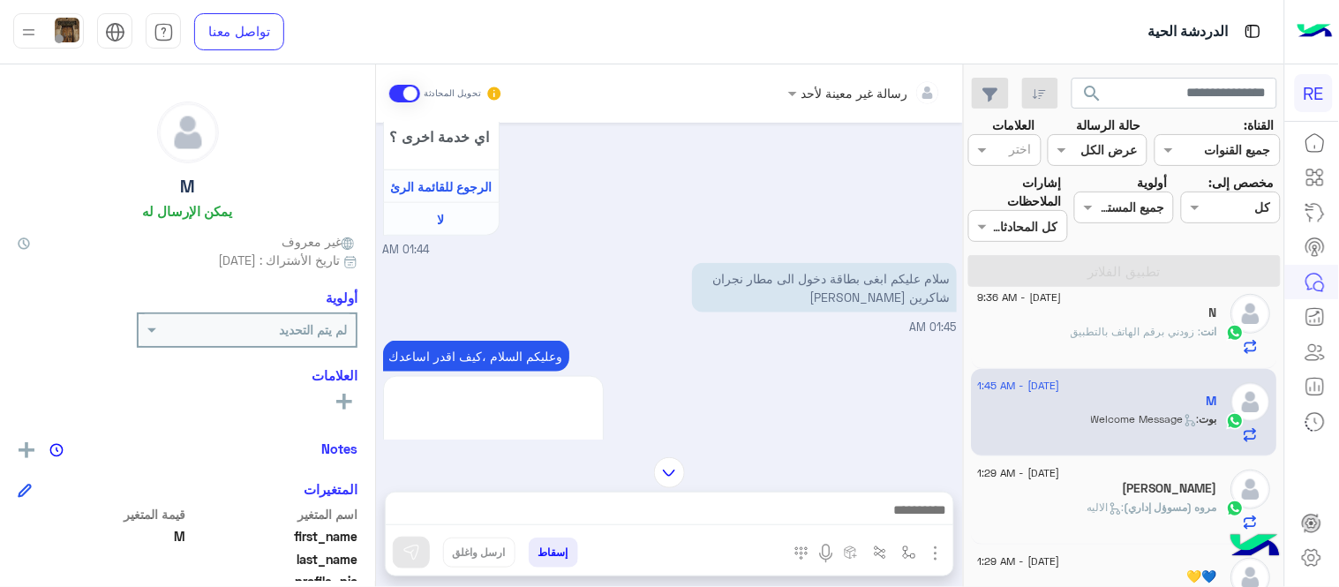
click at [772, 192] on div "اترك لنا اقتراحاتك أو ملاحظاتك. اي خدمة اخرى ؟ الرجوع للقائمة الرئ لا 01:44 AM" at bounding box center [670, 161] width 574 height 196
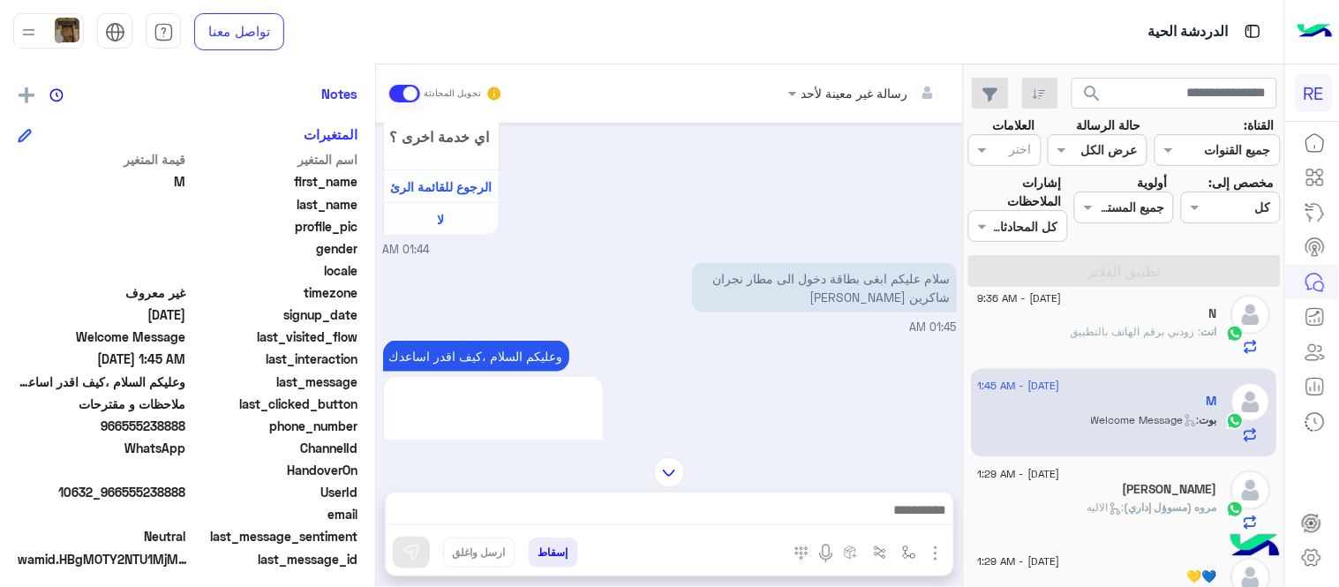
scroll to position [362, 0]
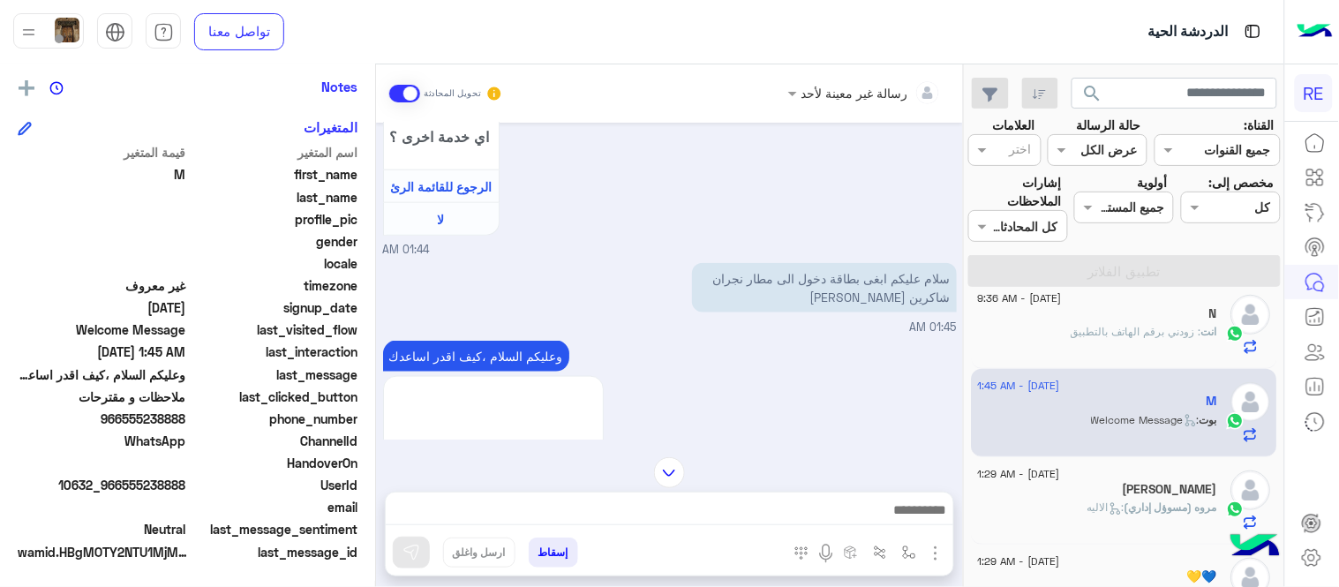
click at [128, 415] on span "966555238888" at bounding box center [102, 419] width 169 height 19
drag, startPoint x: 128, startPoint y: 415, endPoint x: 157, endPoint y: 421, distance: 29.8
click at [157, 421] on span "966555238888" at bounding box center [102, 419] width 169 height 19
drag, startPoint x: 124, startPoint y: 409, endPoint x: 189, endPoint y: 424, distance: 67.0
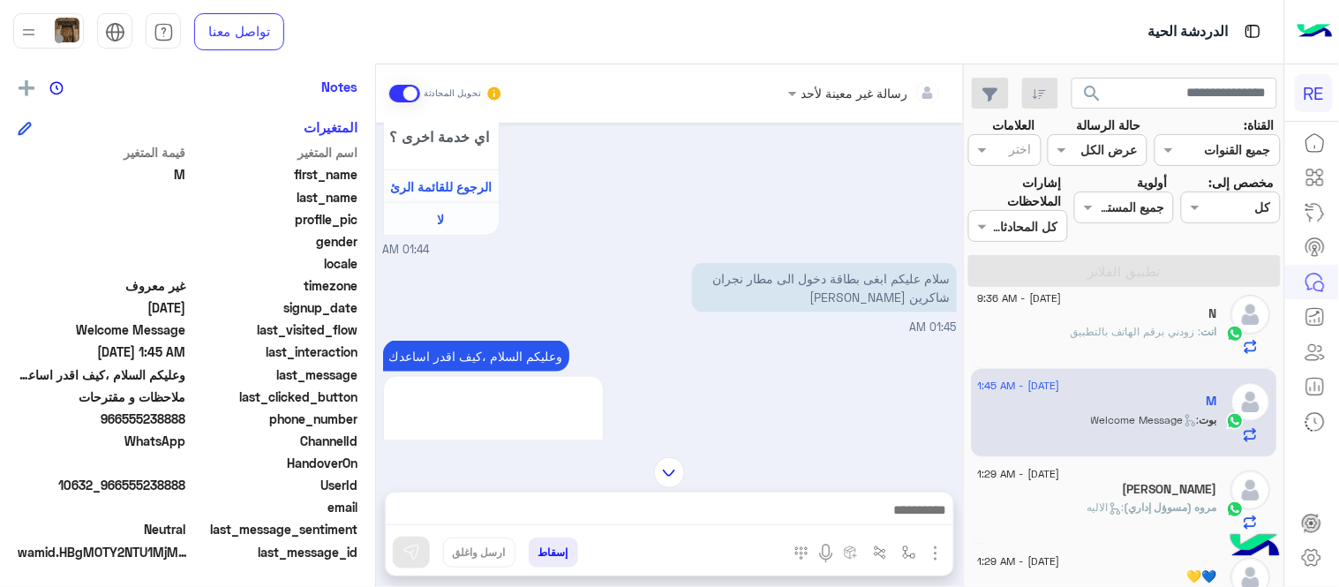
click at [189, 424] on div "phone_number [PHONE_NUMBER]" at bounding box center [188, 421] width 340 height 22
copy span "555238888"
click at [713, 353] on div "وعليكم السلام ،كيف اقدر اساعدك اهلًا بك في تطبيق رحلة 👋 Welcome to Rehla 👋 من ف…" at bounding box center [670, 562] width 574 height 453
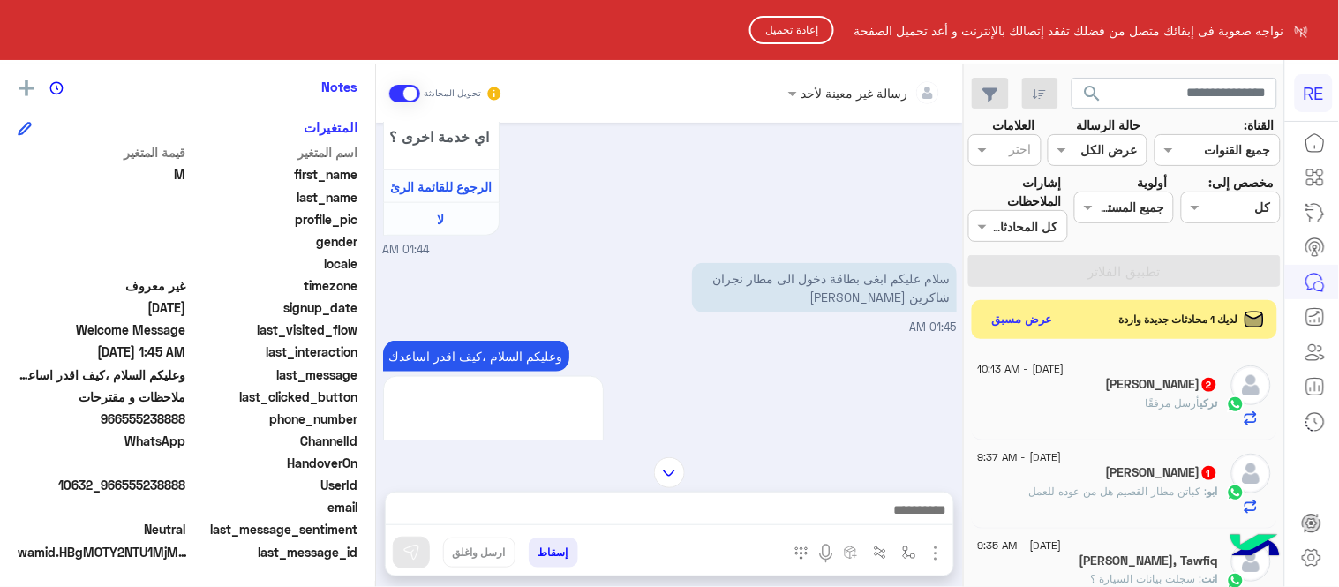
click at [792, 35] on button "إعادة تحميل" at bounding box center [791, 30] width 85 height 28
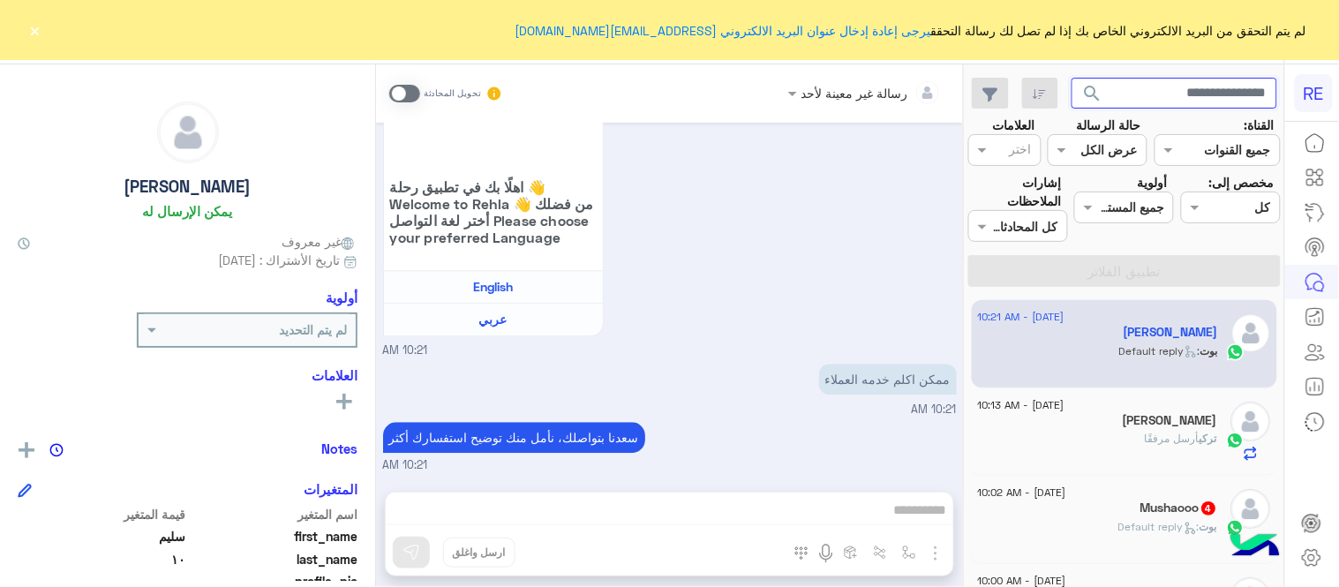
click at [1168, 92] on input "text" at bounding box center [1174, 94] width 207 height 32
paste input "*********"
type input "*********"
click at [1071, 78] on button "search" at bounding box center [1092, 97] width 43 height 38
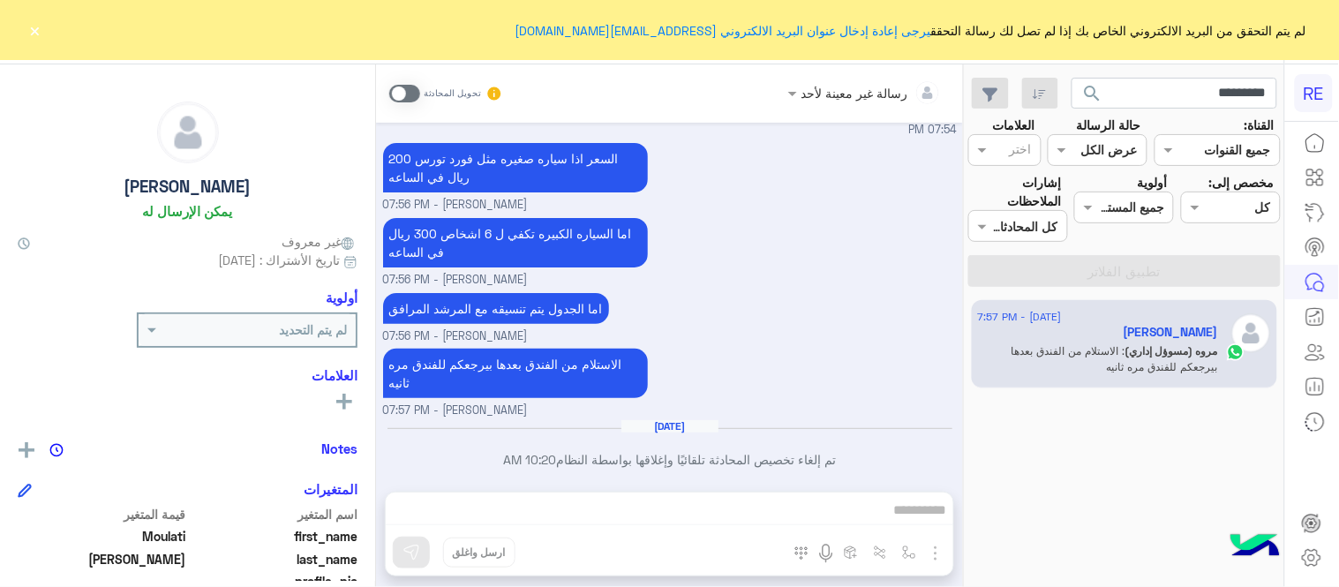
scroll to position [1768, 0]
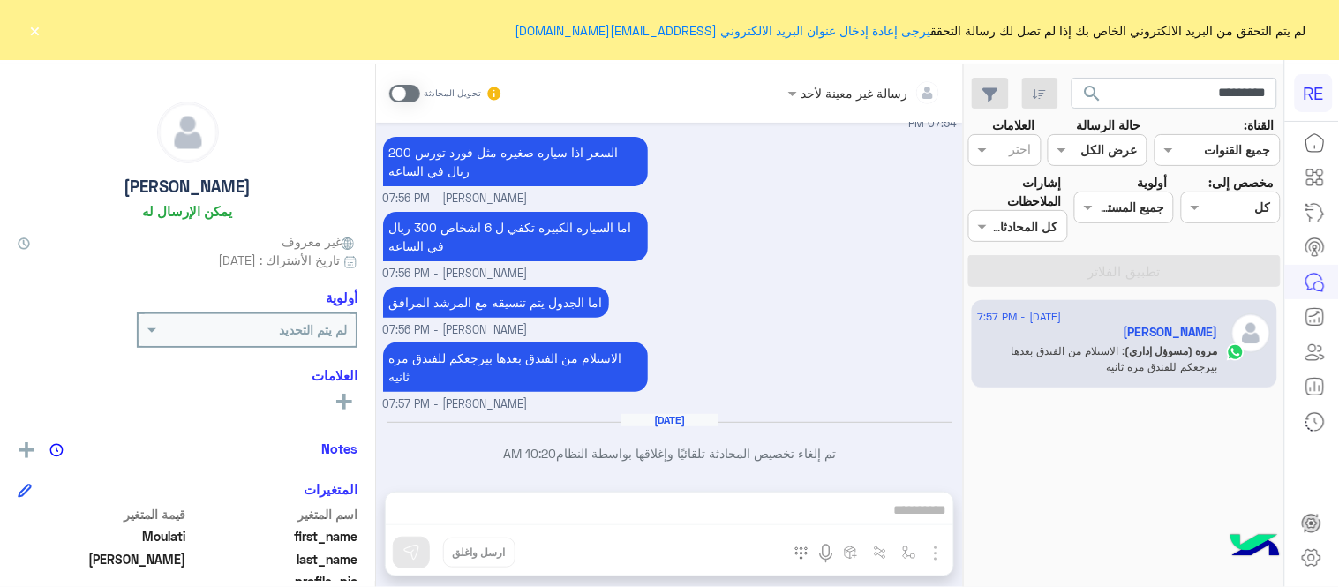
click at [35, 22] on button "×" at bounding box center [35, 30] width 18 height 18
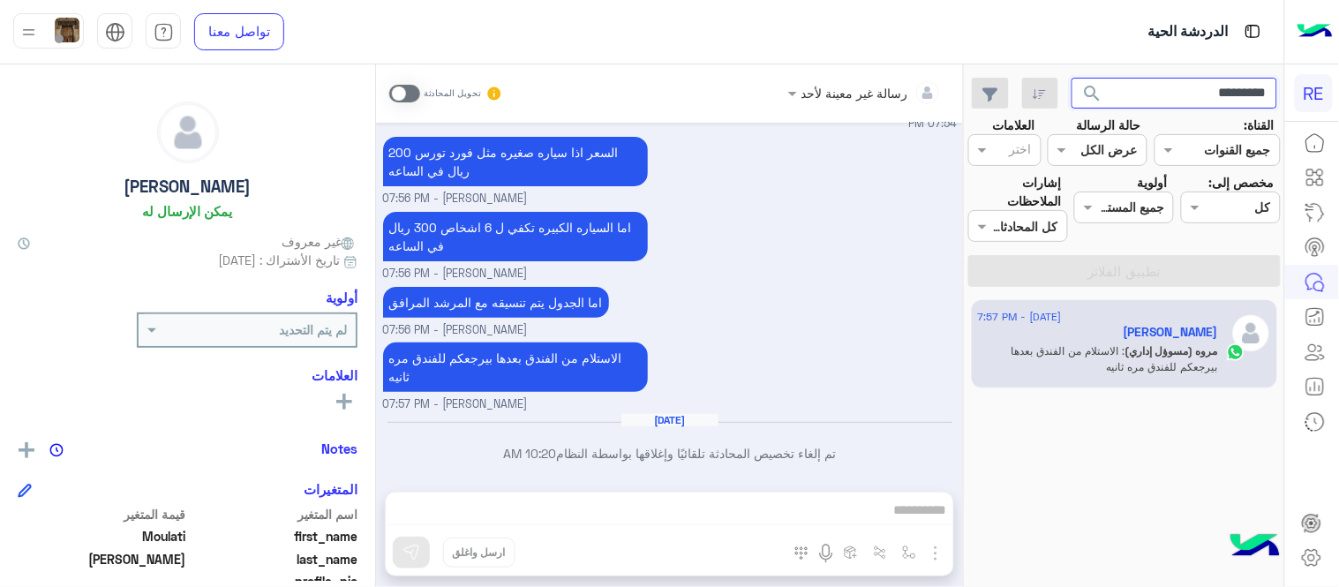
click at [1185, 94] on input "*********" at bounding box center [1174, 94] width 207 height 32
click at [1071, 78] on button "search" at bounding box center [1092, 97] width 43 height 38
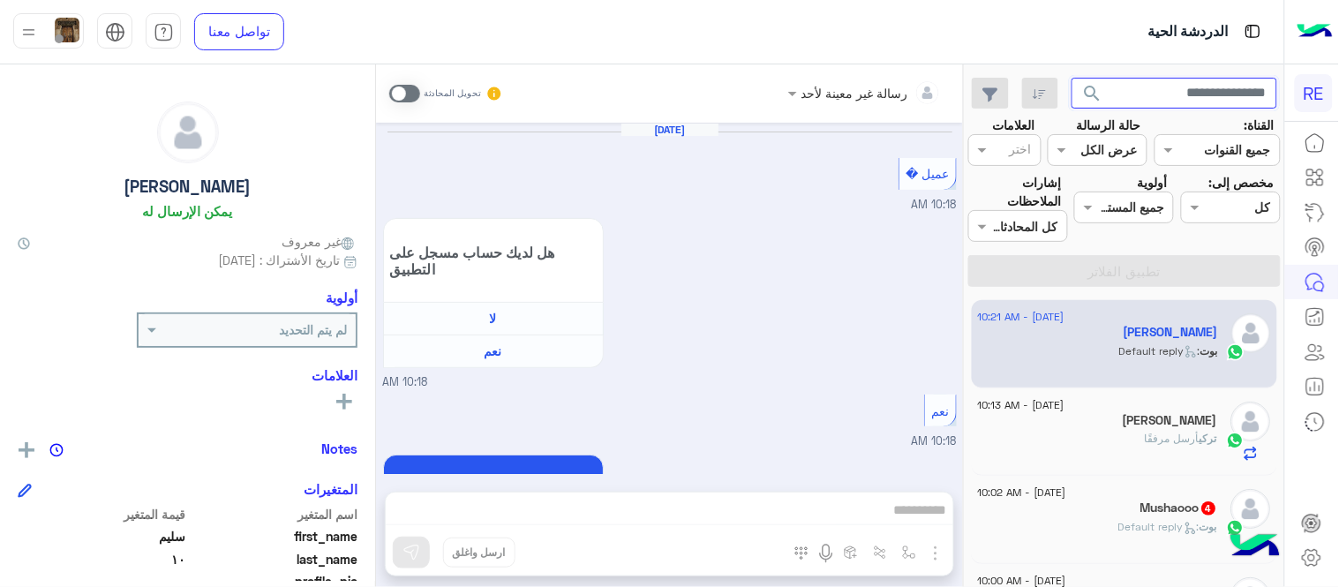
scroll to position [1026, 0]
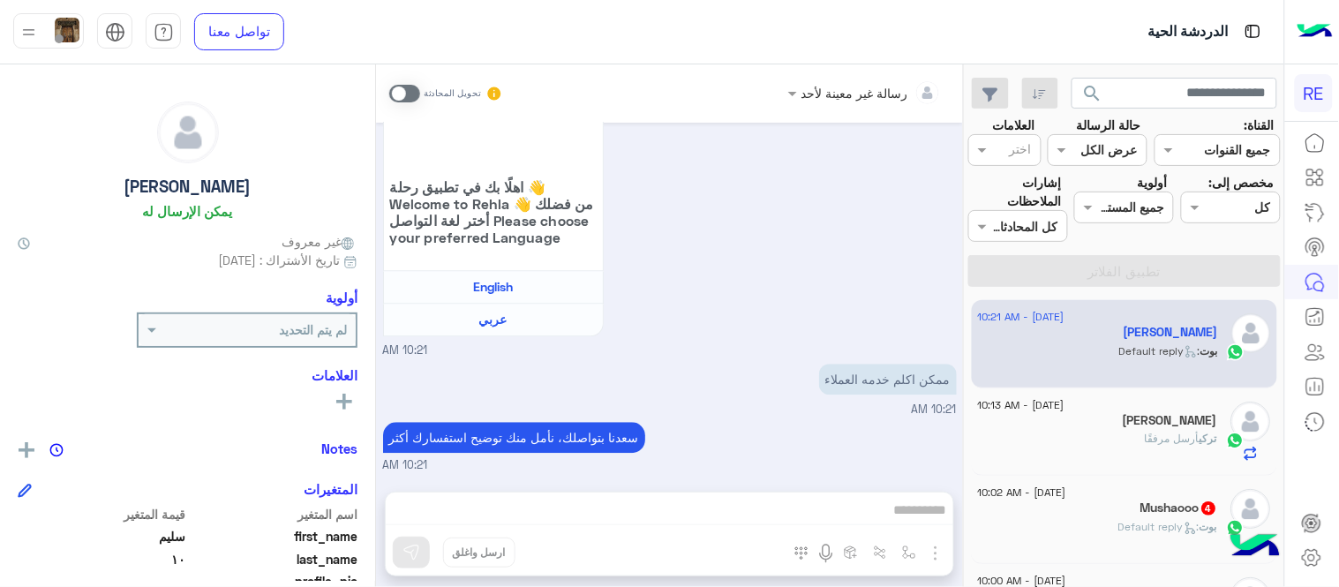
click at [412, 92] on span at bounding box center [404, 94] width 31 height 18
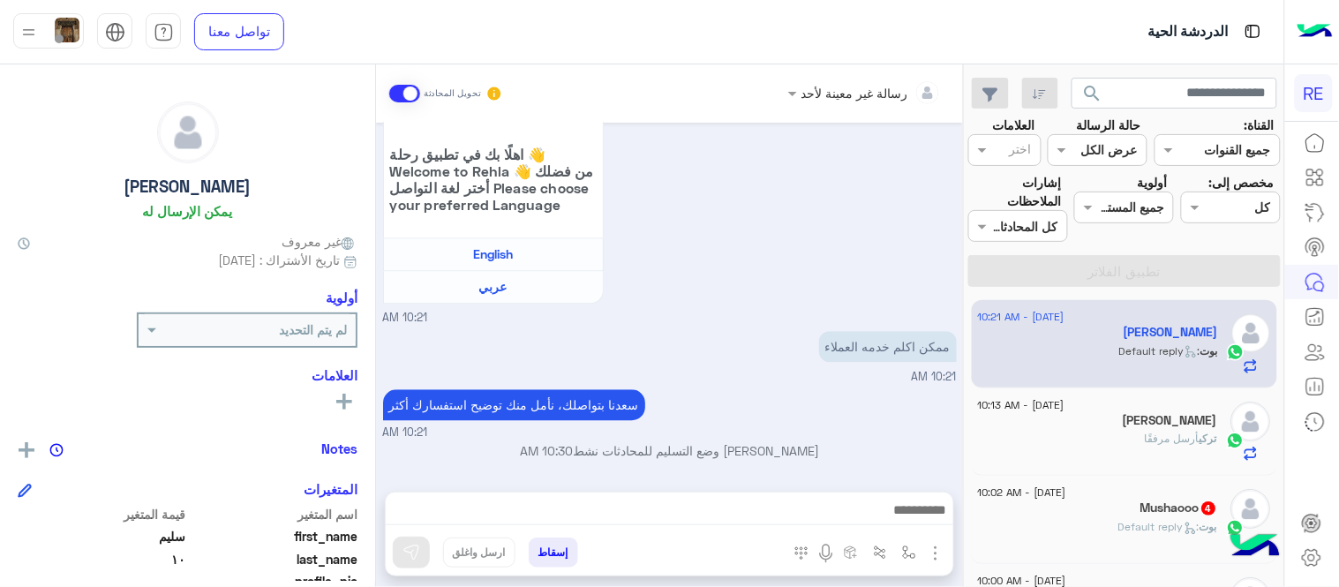
scroll to position [1059, 0]
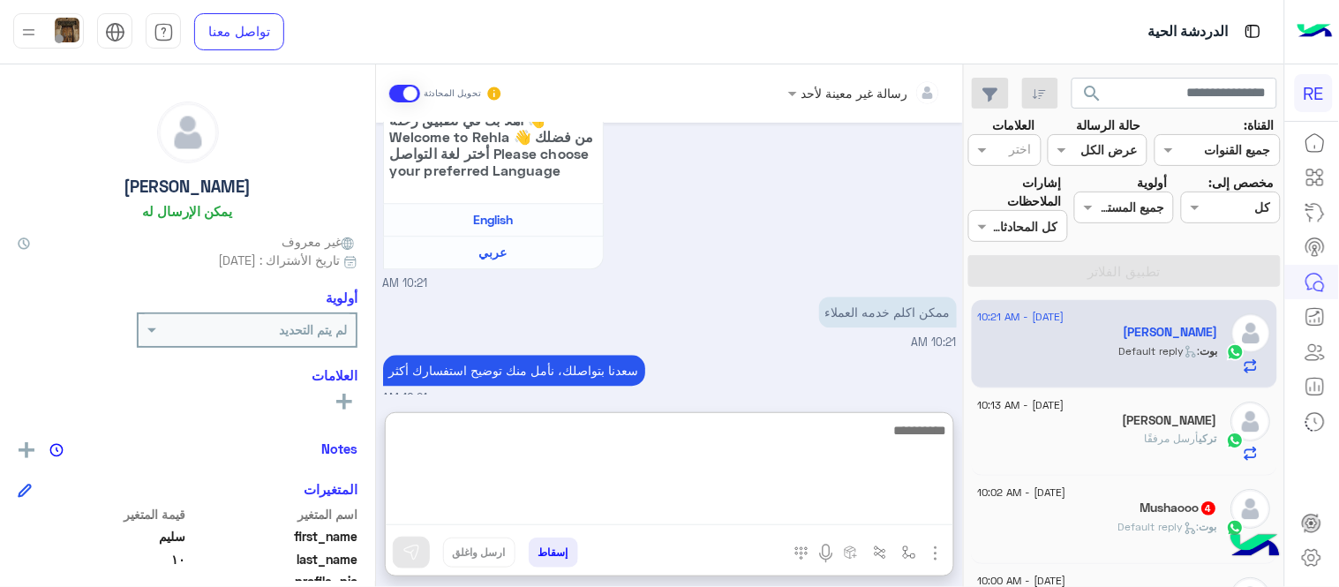
click at [793, 515] on textarea at bounding box center [669, 472] width 567 height 106
type textarea "**********"
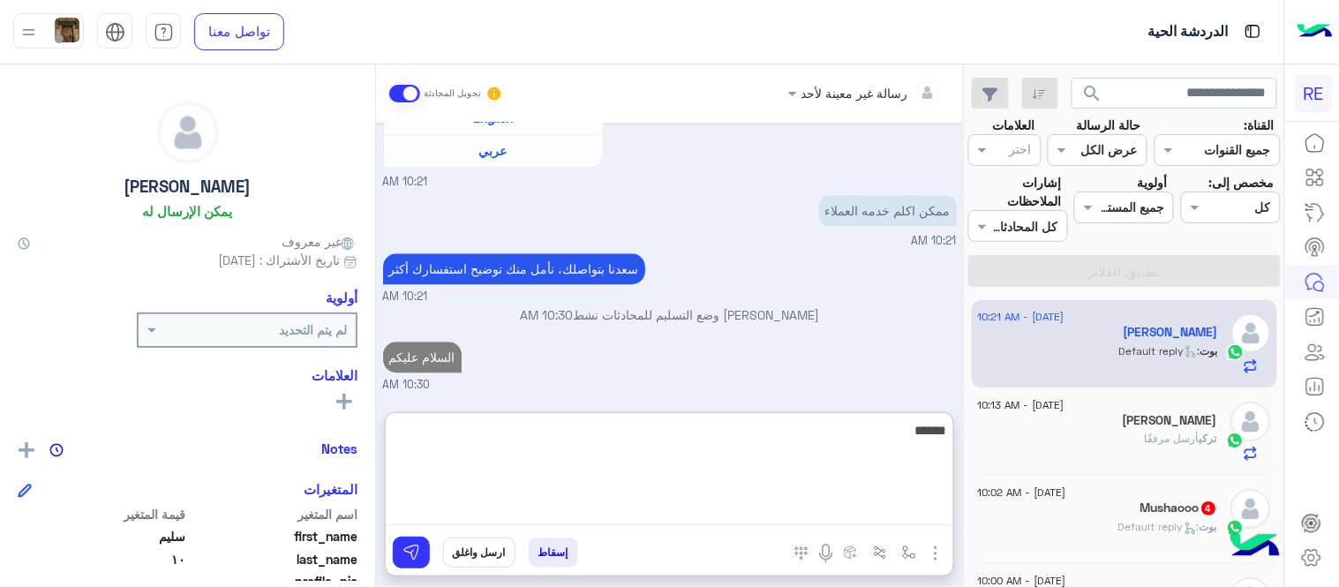
scroll to position [1227, 0]
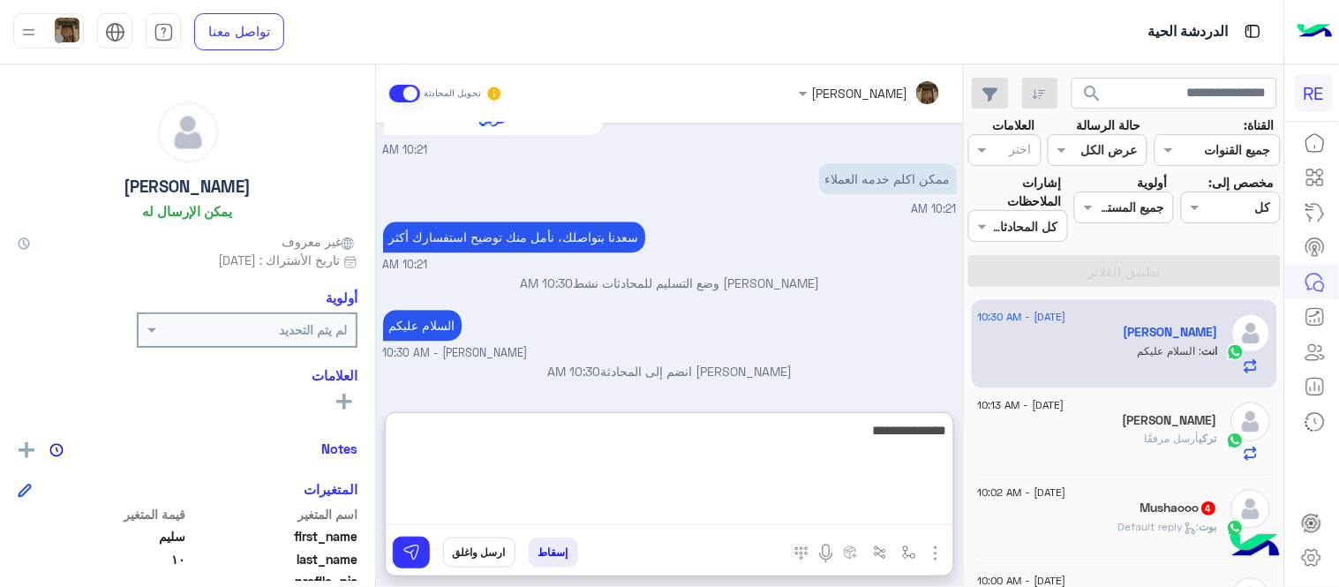
type textarea "**********"
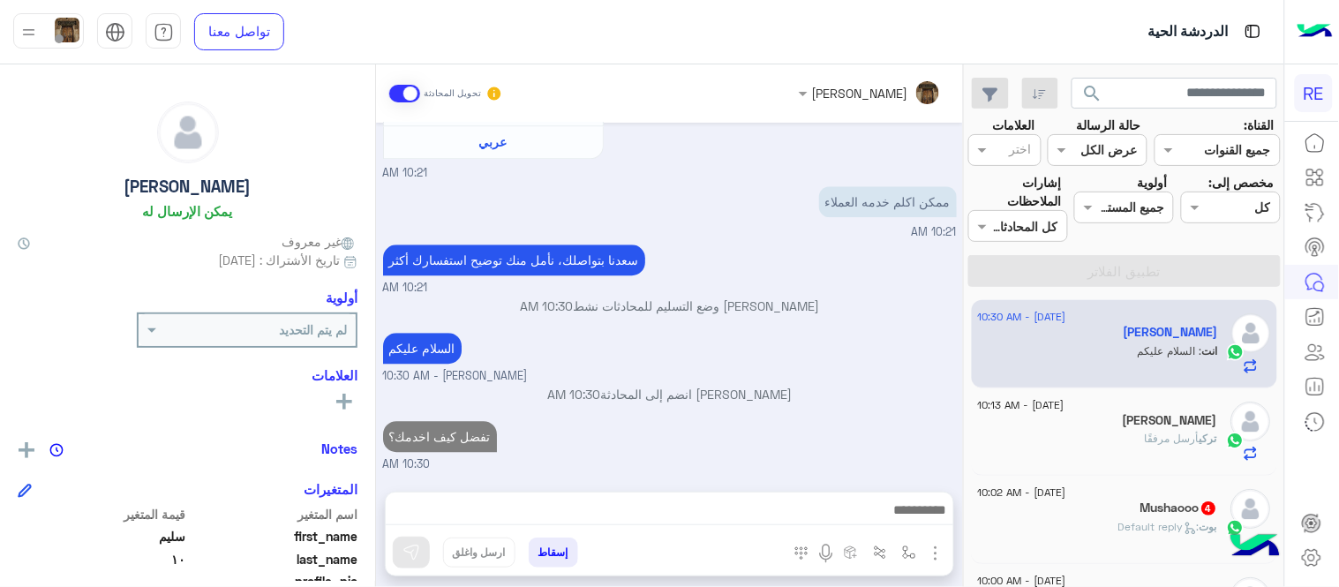
scroll to position [1233, 0]
click at [1081, 435] on div "‎تركي أرسل مرفقًا" at bounding box center [1098, 446] width 240 height 31
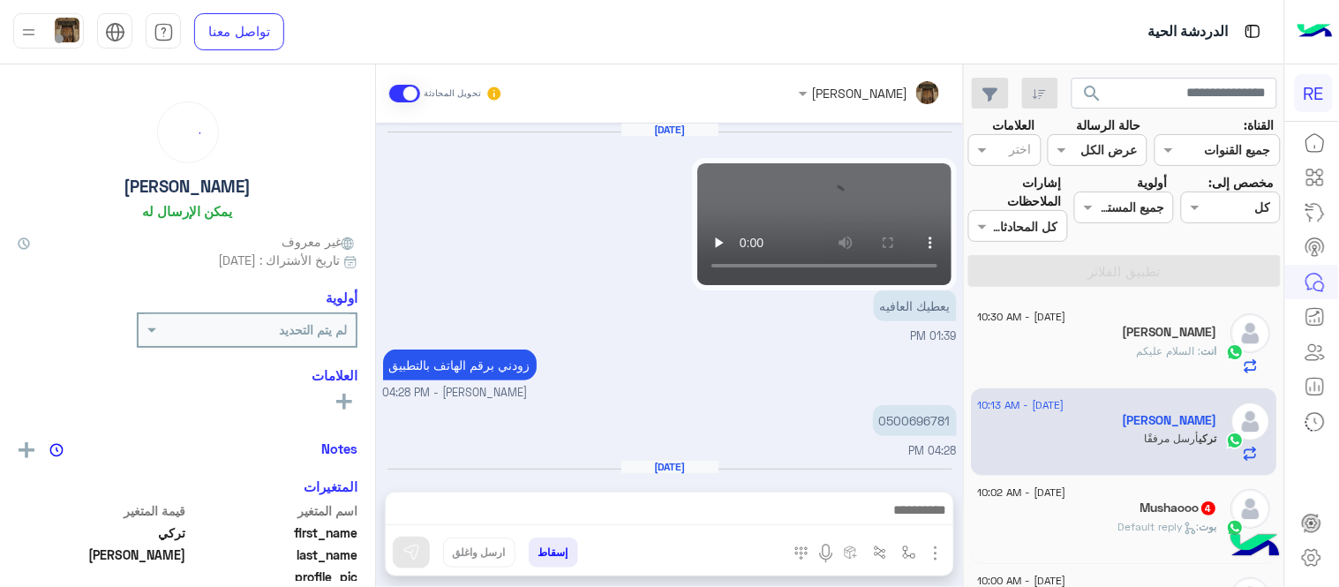
scroll to position [959, 0]
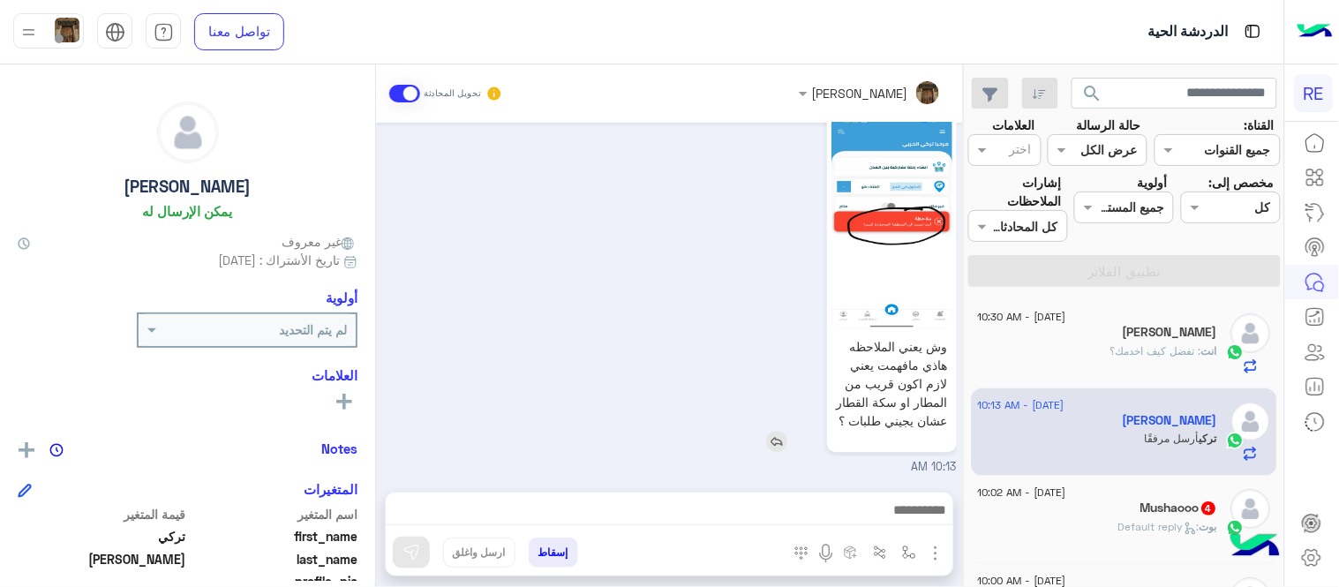
click at [907, 239] on img at bounding box center [891, 222] width 121 height 214
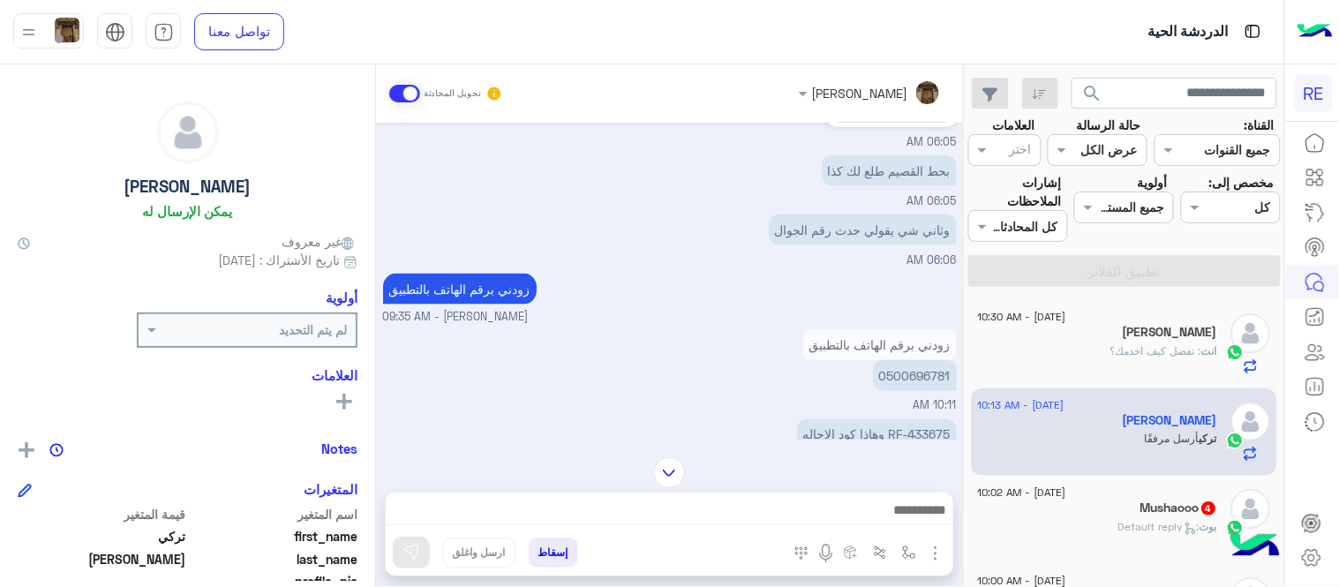
scroll to position [598, 0]
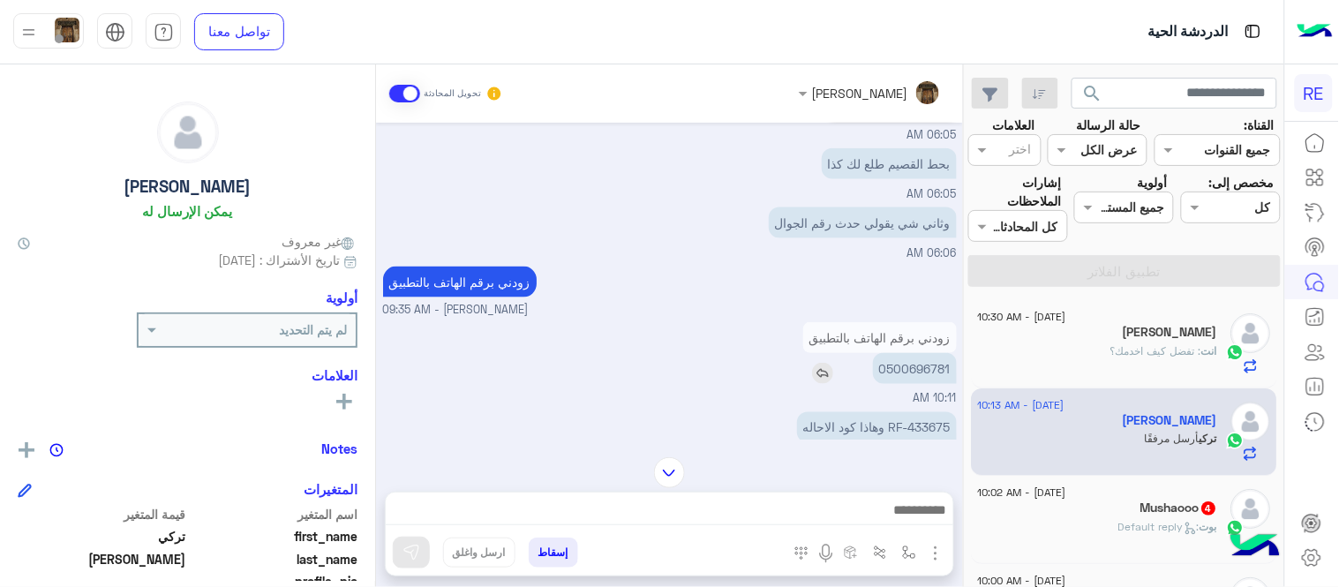
click at [921, 366] on p "0500696781" at bounding box center [915, 368] width 84 height 31
copy p "0500696781"
click at [718, 222] on img at bounding box center [718, 227] width 21 height 21
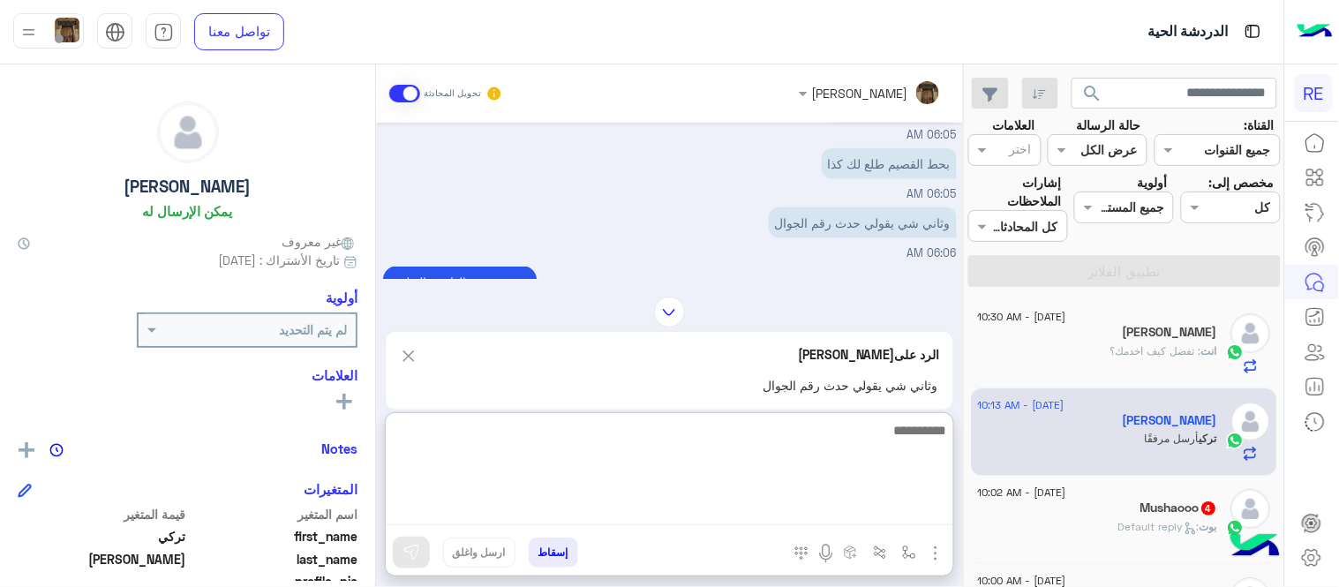
click at [686, 519] on textarea at bounding box center [669, 472] width 567 height 106
type textarea "**********"
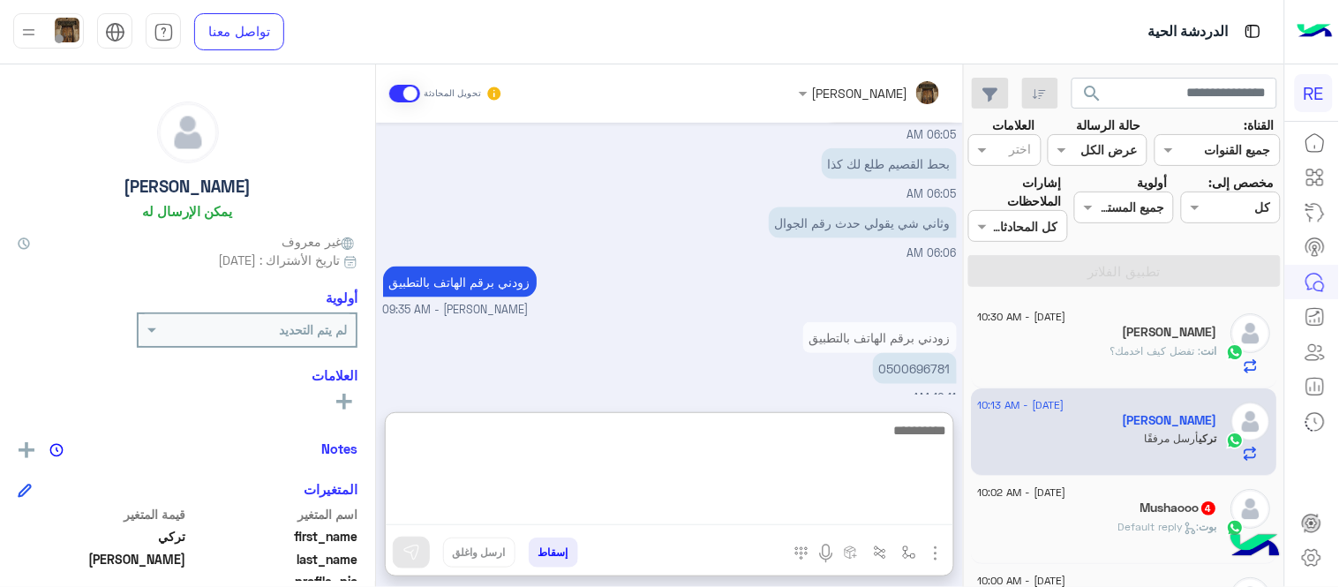
scroll to position [1125, 0]
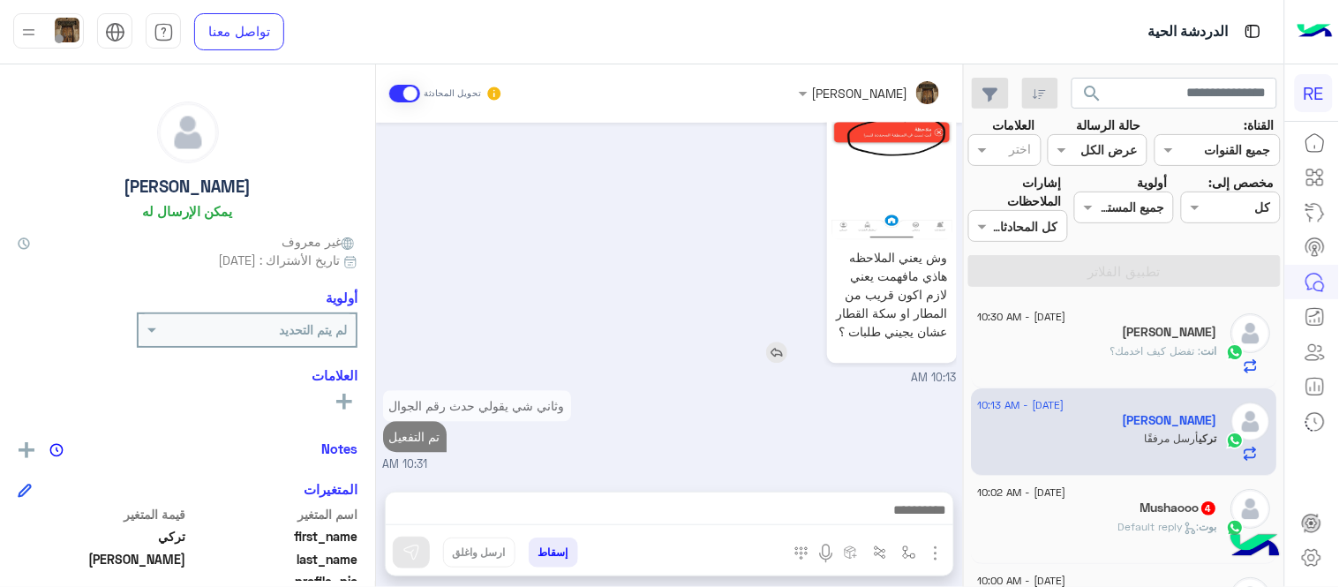
click at [774, 279] on div "وش يعني الملاحظه هاذي مافهمت يعني لازم اكون قريب من المطار او سكة القطار عشان ي…" at bounding box center [841, 191] width 230 height 342
click at [773, 357] on img at bounding box center [776, 355] width 21 height 21
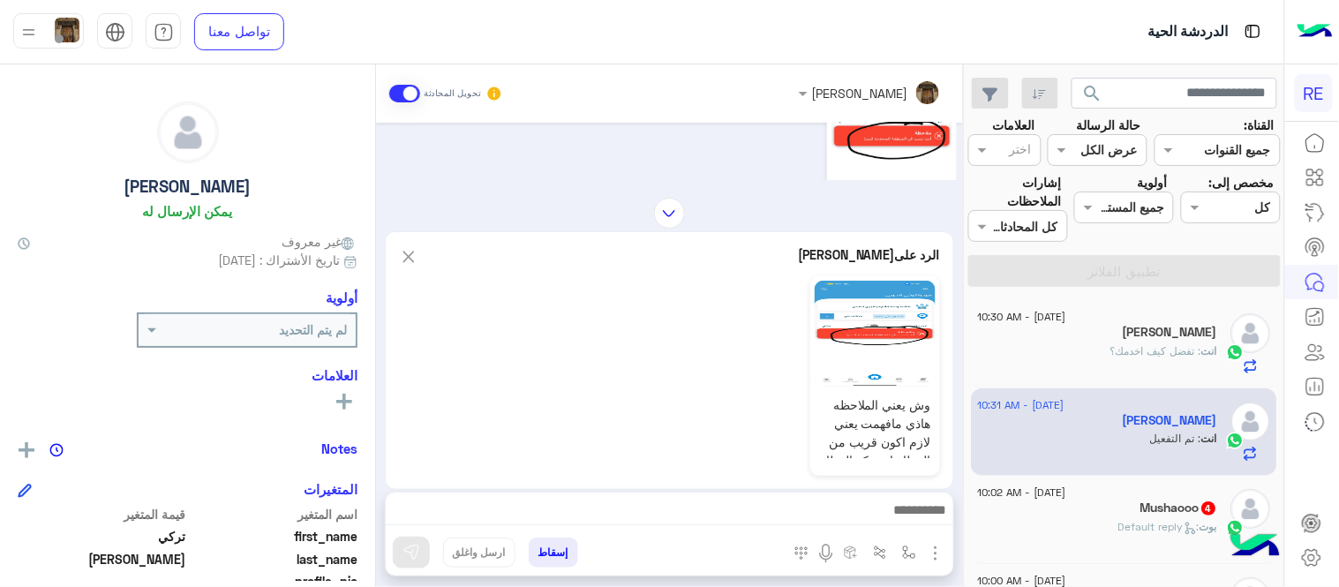
scroll to position [1125, 0]
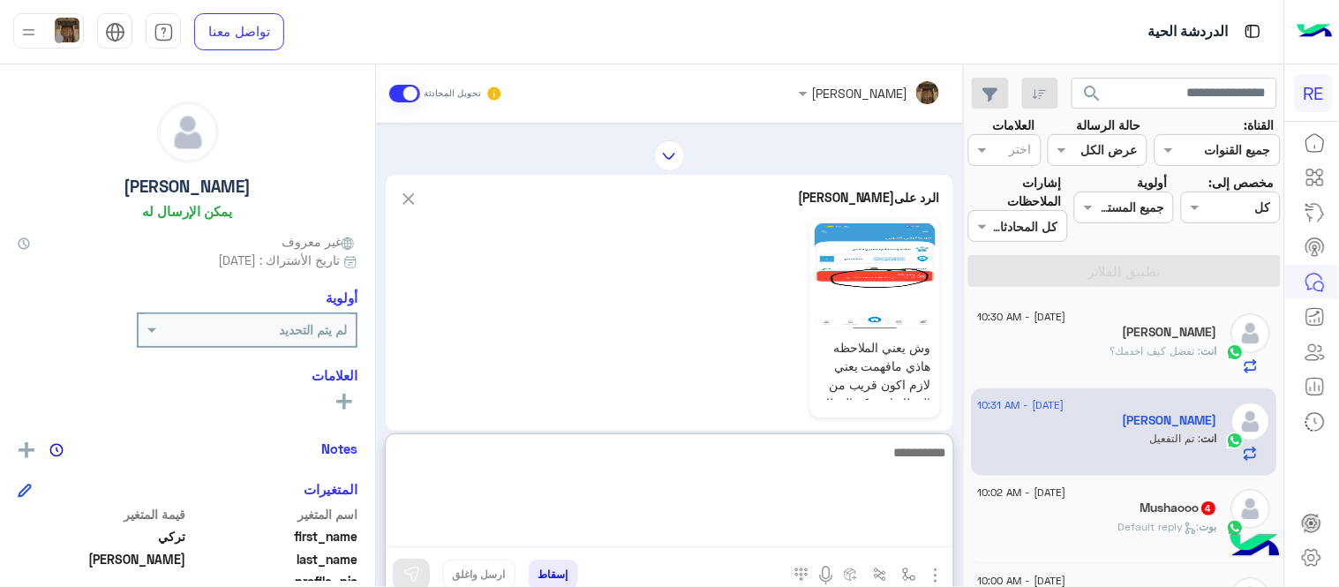
click at [790, 507] on textarea at bounding box center [669, 494] width 567 height 106
type textarea "**********"
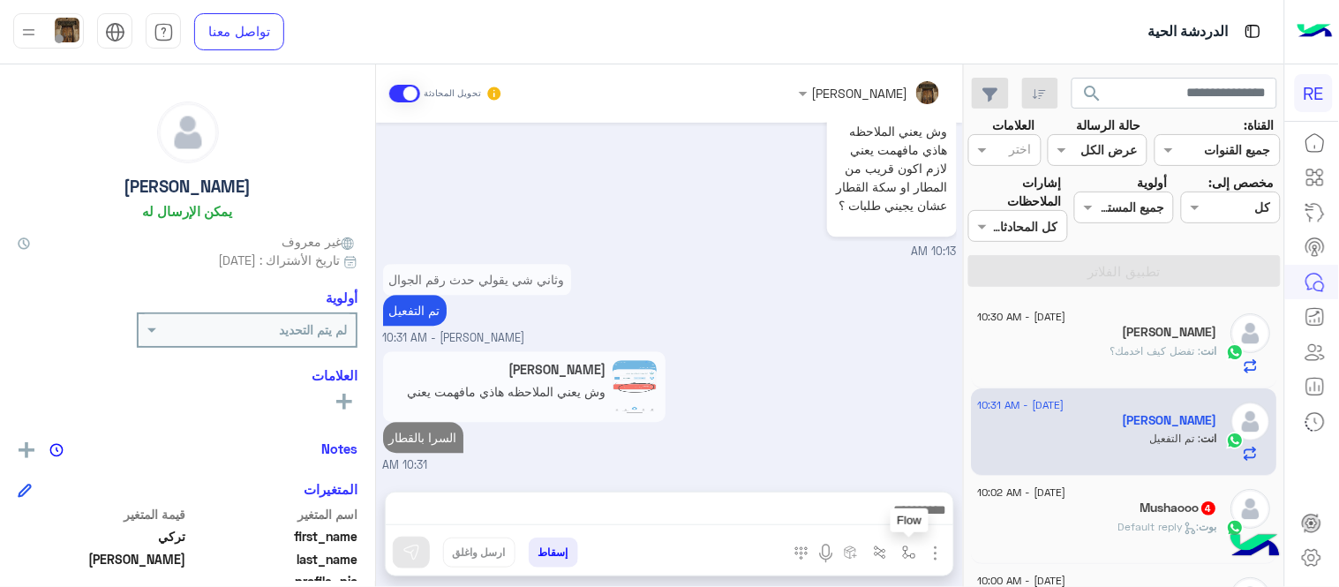
scroll to position [1174, 0]
click at [903, 547] on img "button" at bounding box center [909, 552] width 14 height 14
click at [843, 521] on input "text" at bounding box center [854, 514] width 119 height 20
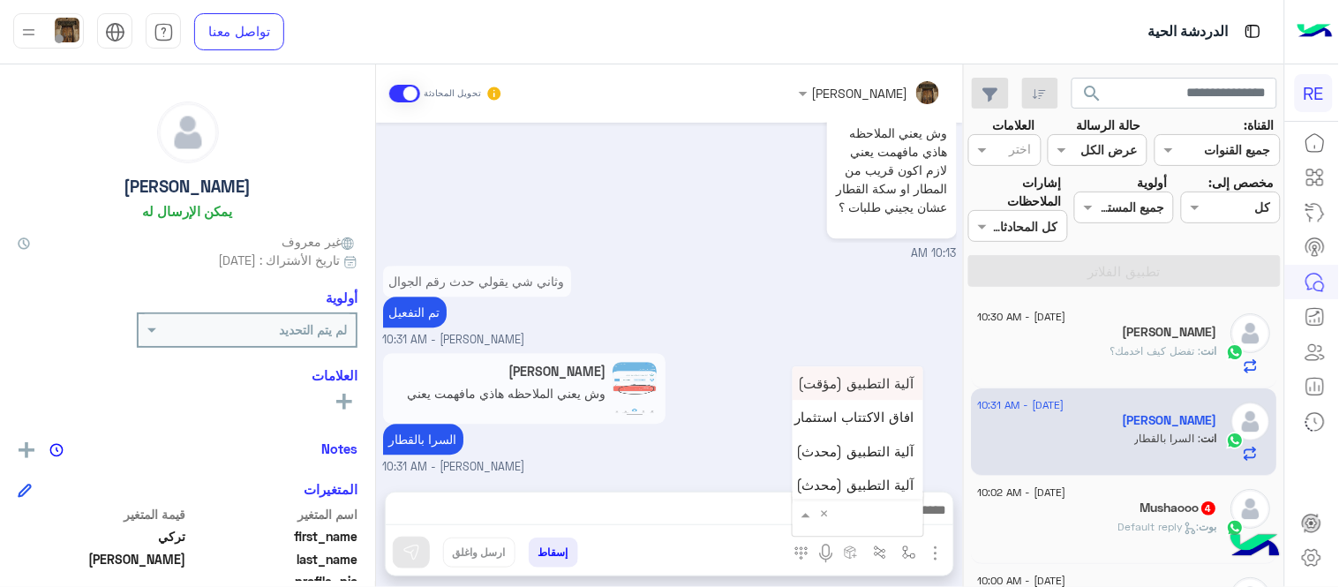
type input "*"
type input "****"
click at [847, 456] on div "مشاكل السرا تحديث" at bounding box center [858, 448] width 131 height 34
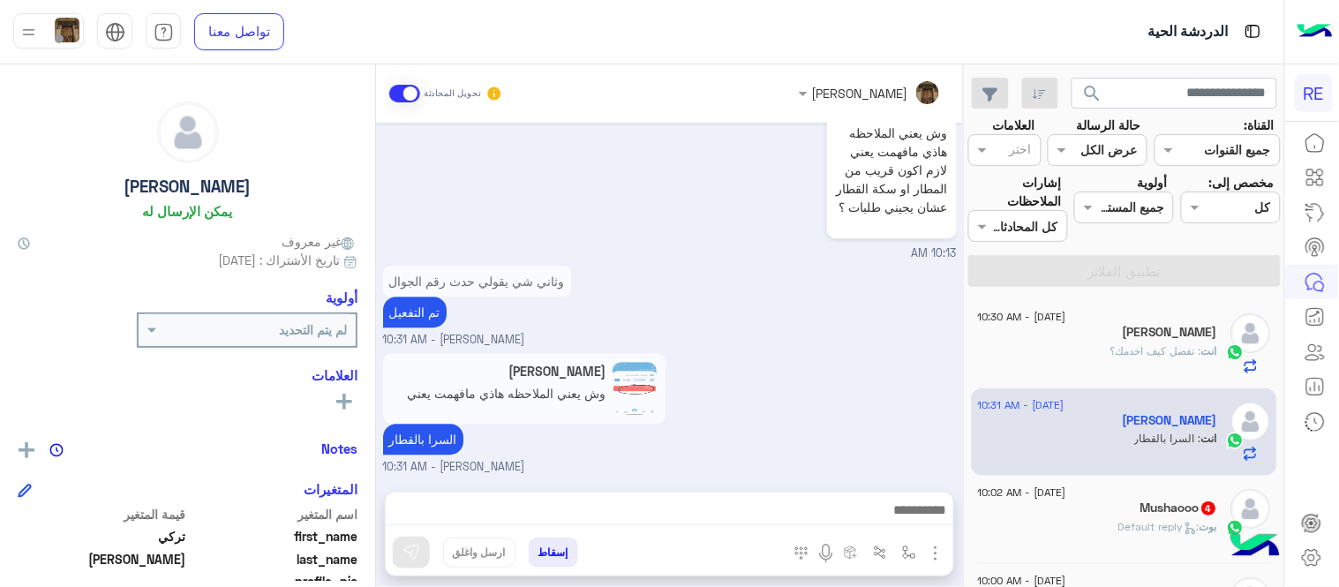
type textarea "**********"
click at [402, 563] on button at bounding box center [411, 553] width 37 height 32
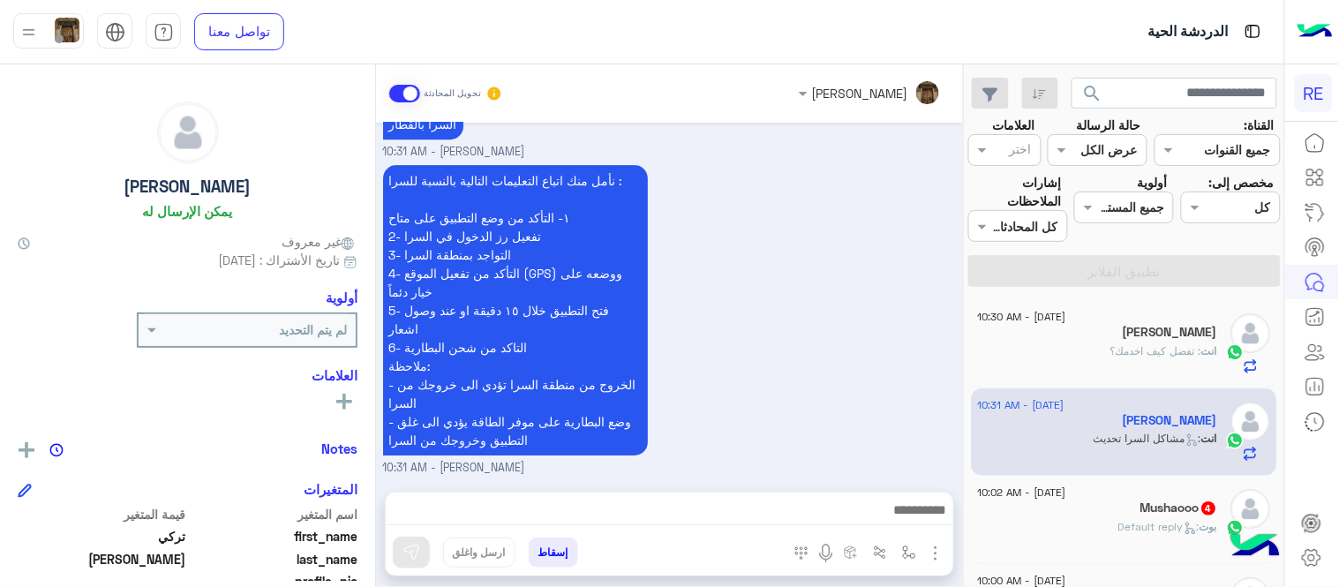
click at [874, 251] on div "نأمل منك اتباع التعليمات التالية بالنسبة للسرا : ١- التأكد من وضع التطبيق على م…" at bounding box center [670, 319] width 574 height 316
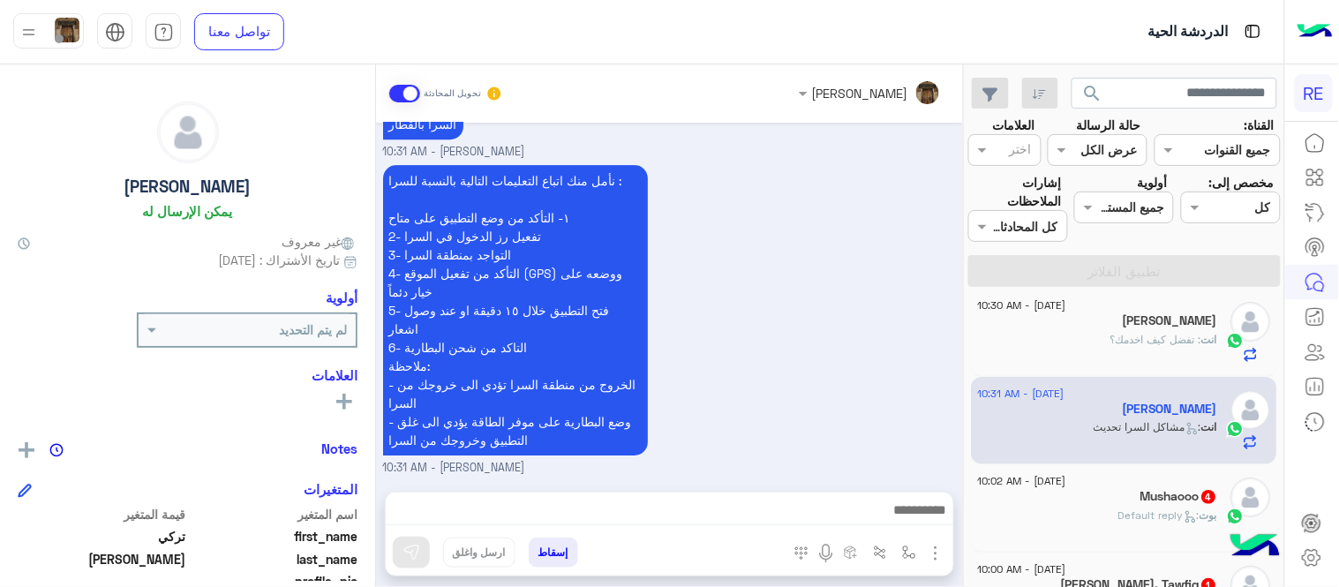
scroll to position [0, 0]
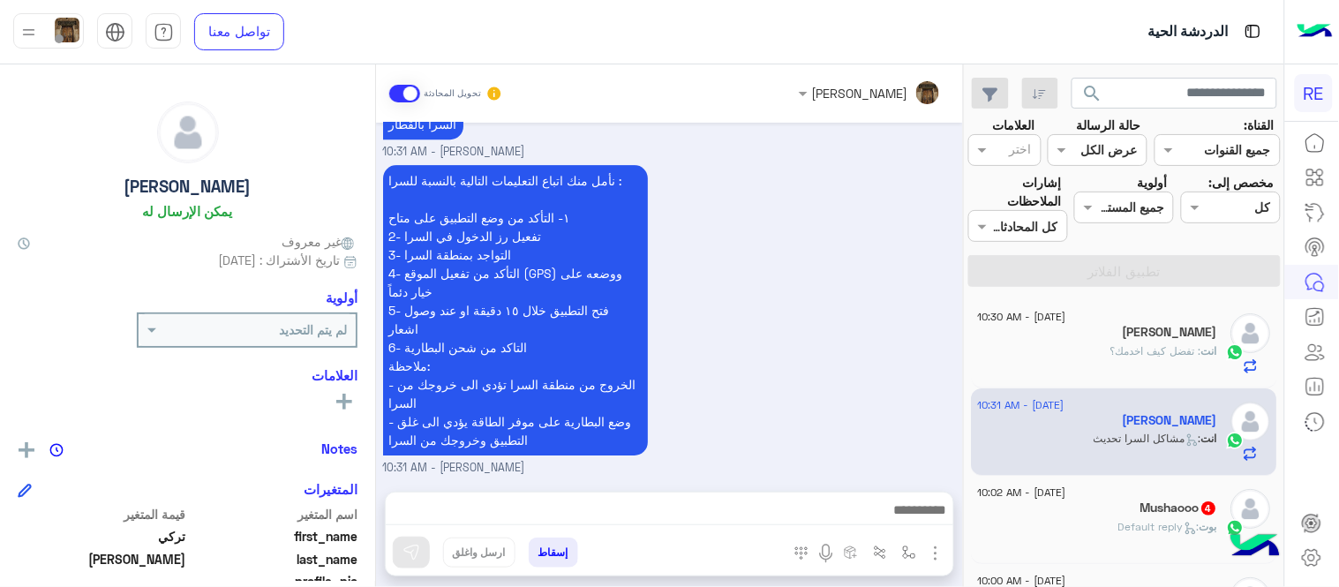
click at [1098, 519] on div "بوت : Default reply" at bounding box center [1098, 534] width 240 height 31
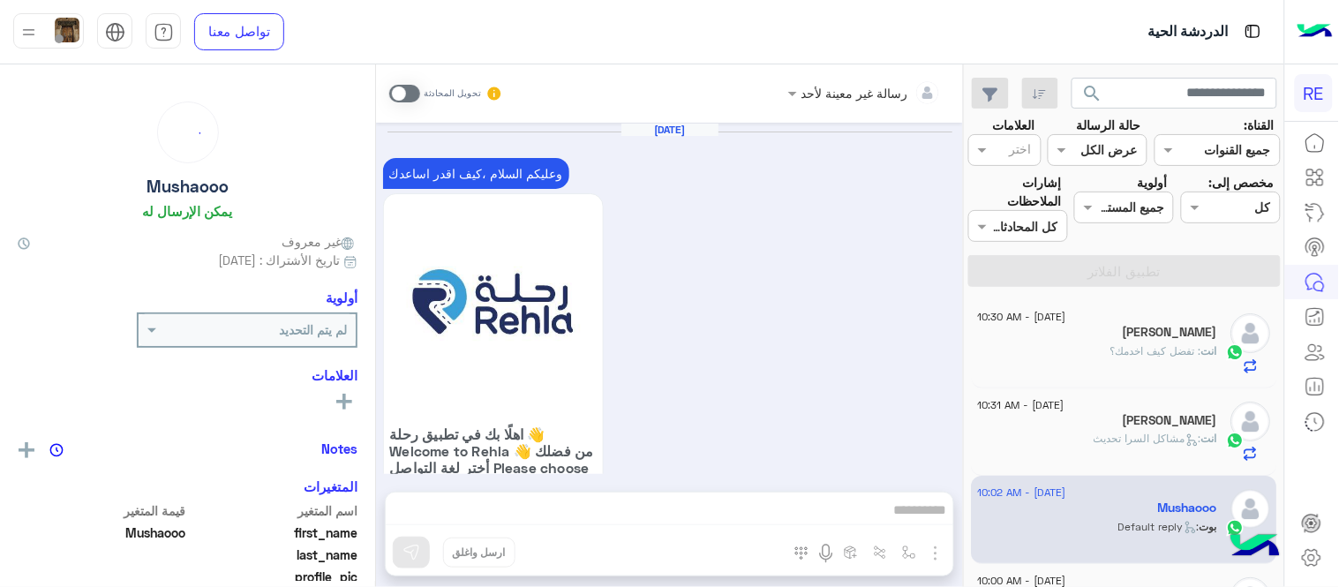
scroll to position [1018, 0]
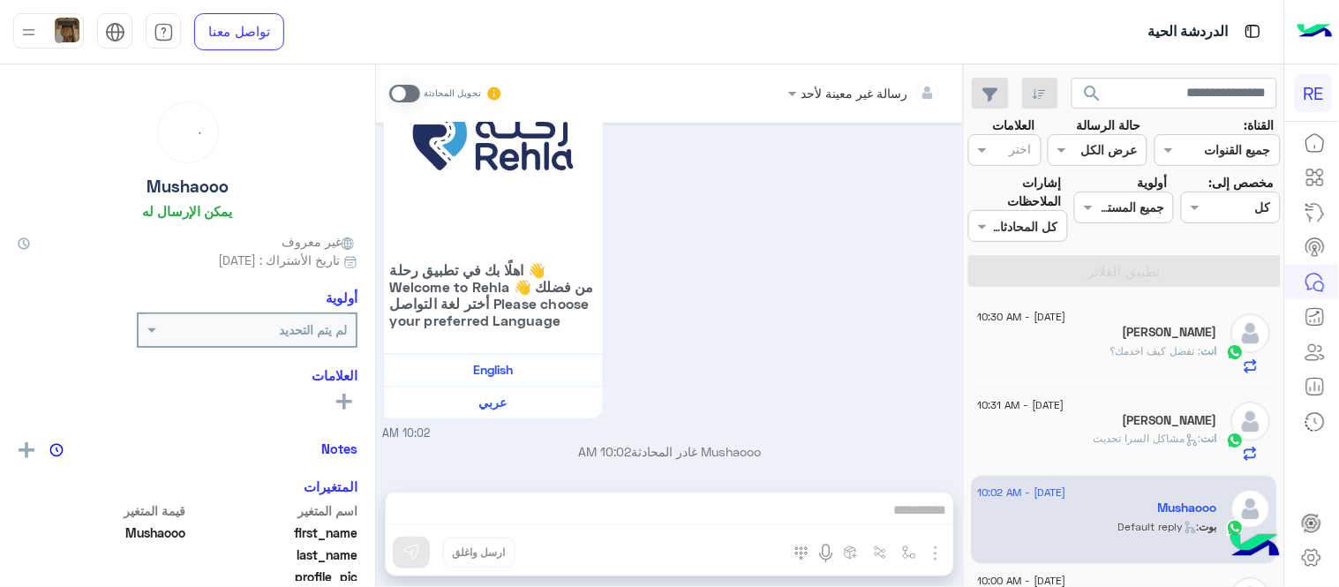
click at [840, 377] on div "اهلًا بك في تطبيق رحلة 👋 Welcome to Rehla 👋 من فضلك أختر لغة التواصل Please cho…" at bounding box center [670, 233] width 574 height 417
click at [395, 90] on span at bounding box center [404, 94] width 31 height 18
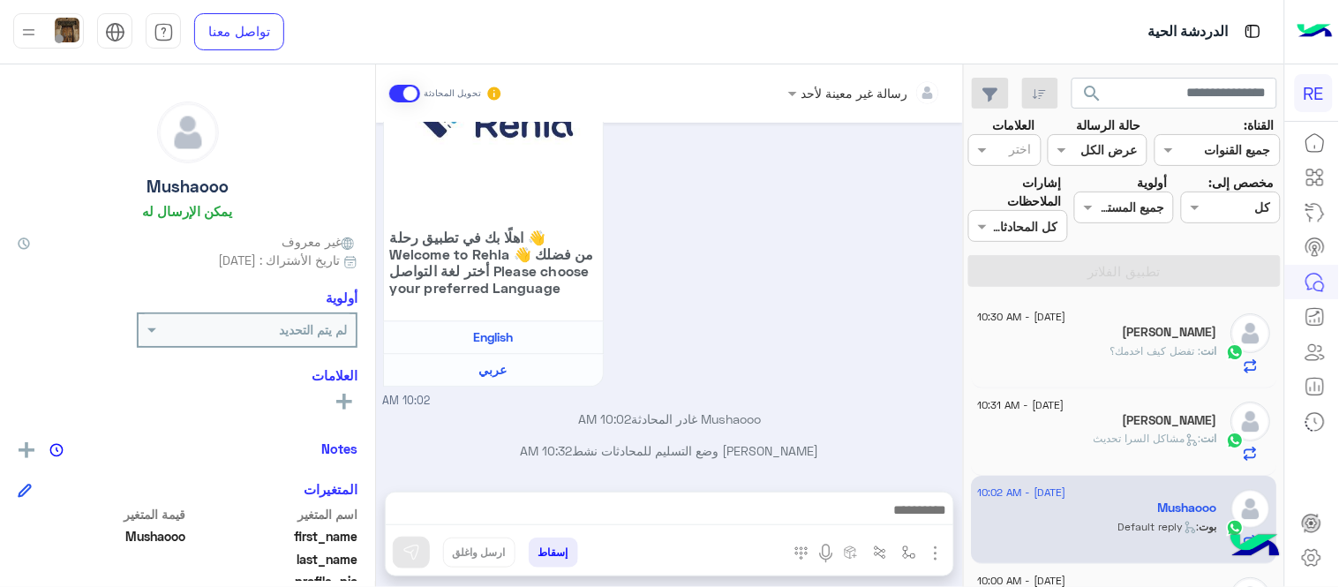
scroll to position [1051, 0]
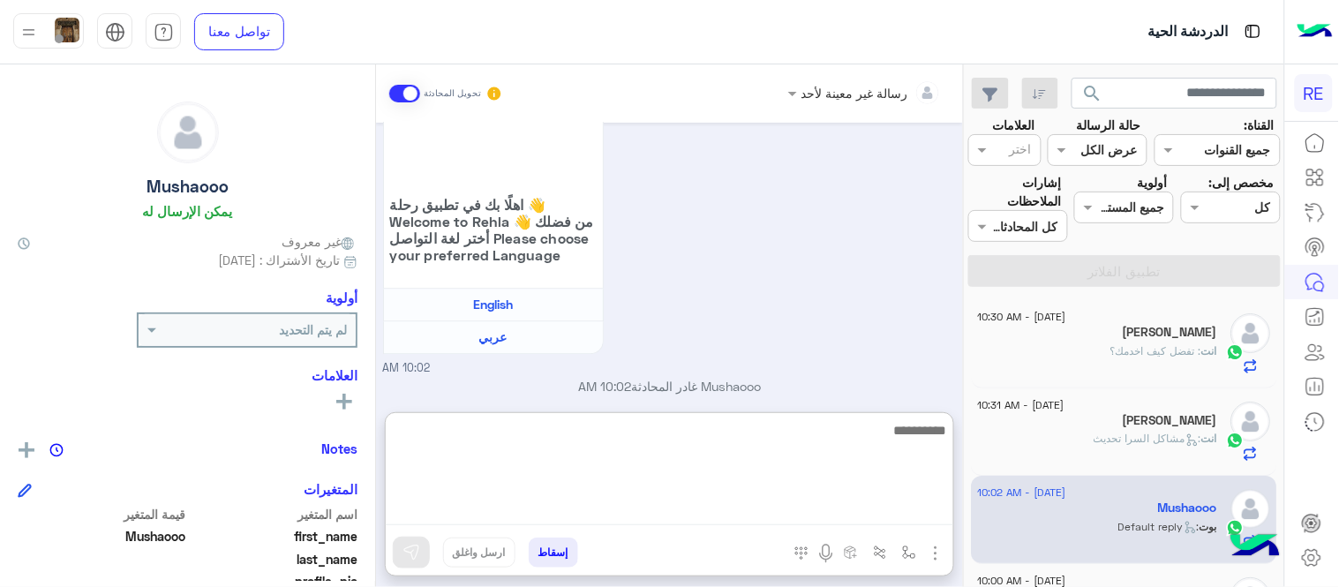
click at [715, 519] on textarea at bounding box center [669, 472] width 567 height 106
type textarea "**********"
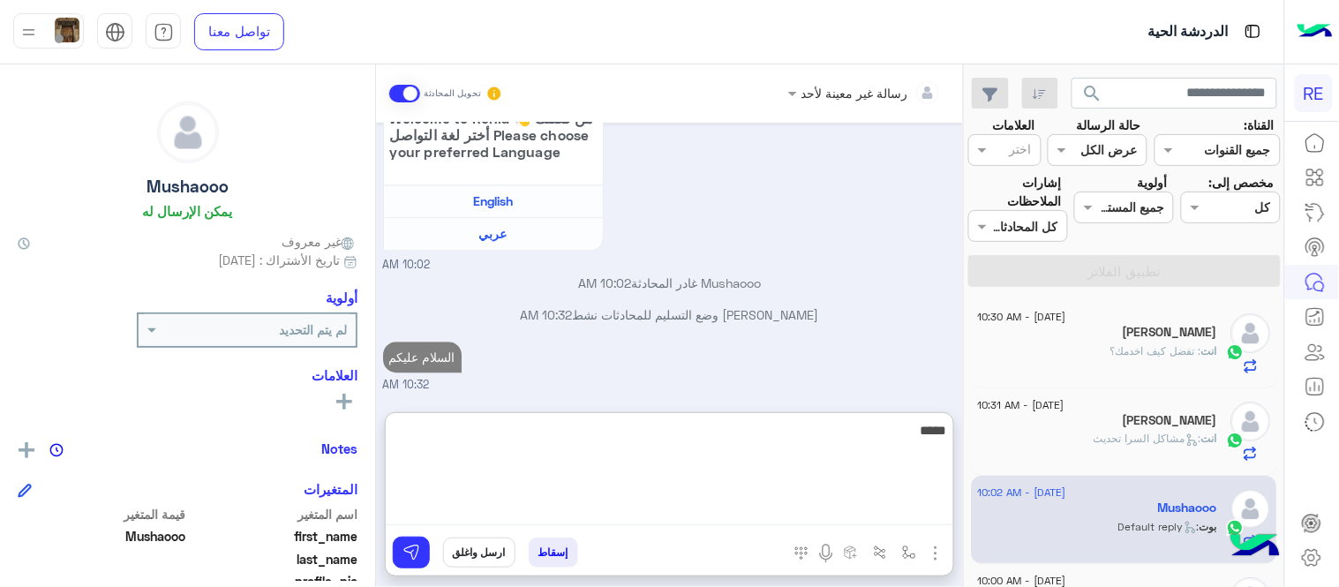
scroll to position [1219, 0]
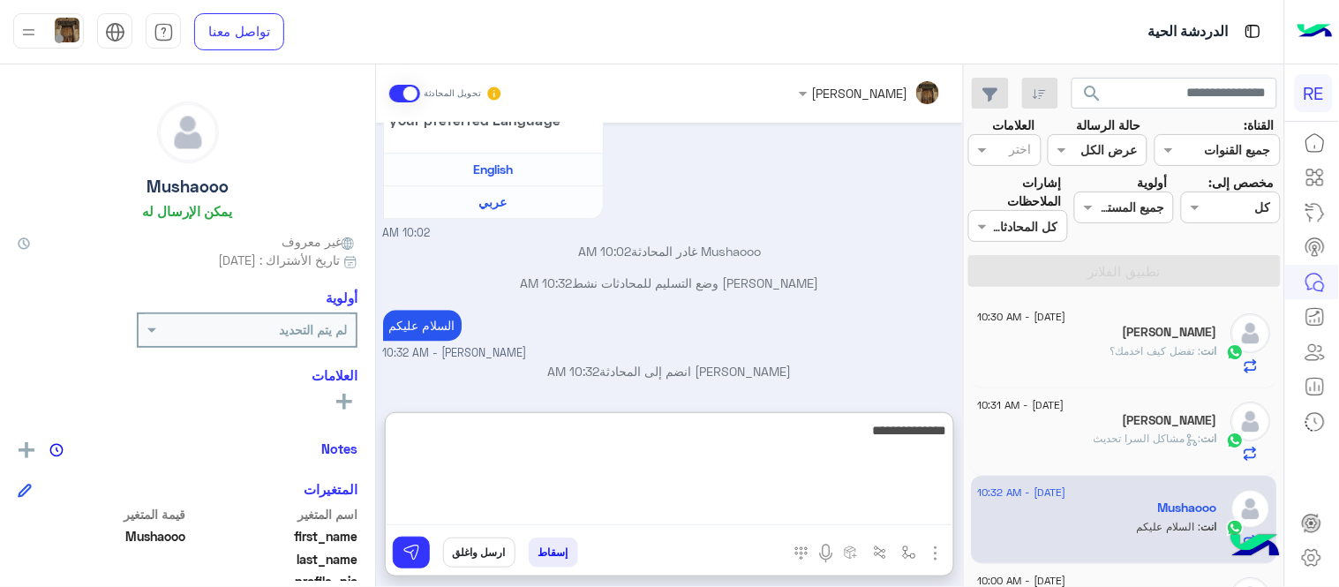
type textarea "**********"
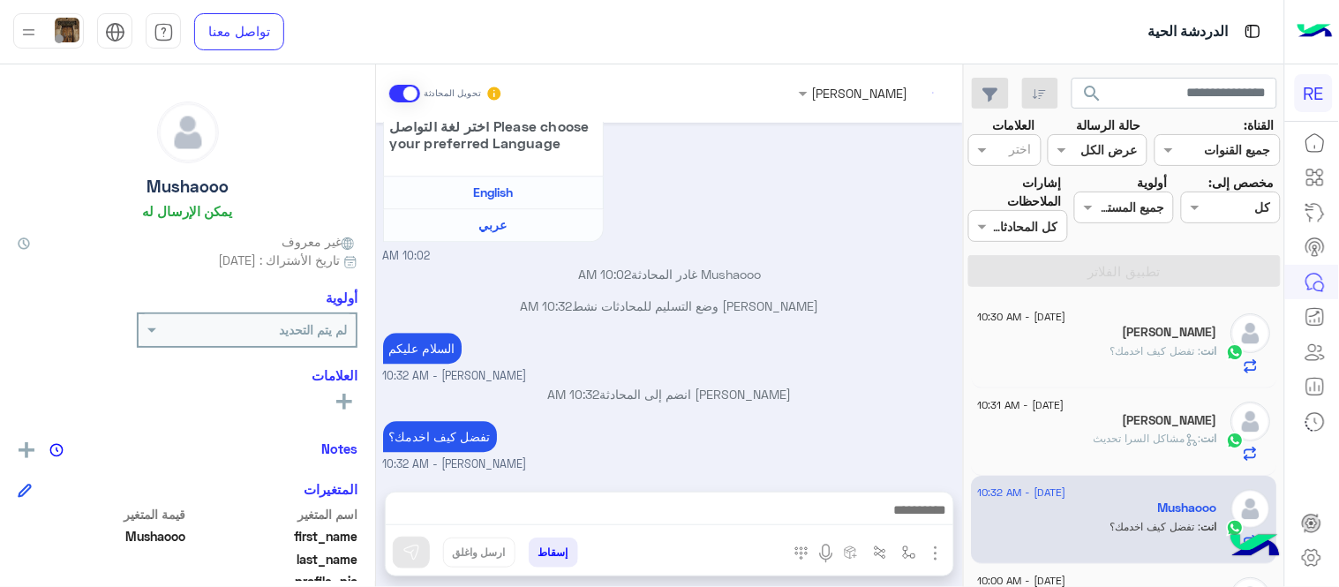
click at [904, 315] on div "Sep 4, 2025 وعليكم السلام ،كيف اقدر اساعدك اهلًا بك في تطبيق رحلة 👋 Welcome to …" at bounding box center [669, 298] width 587 height 351
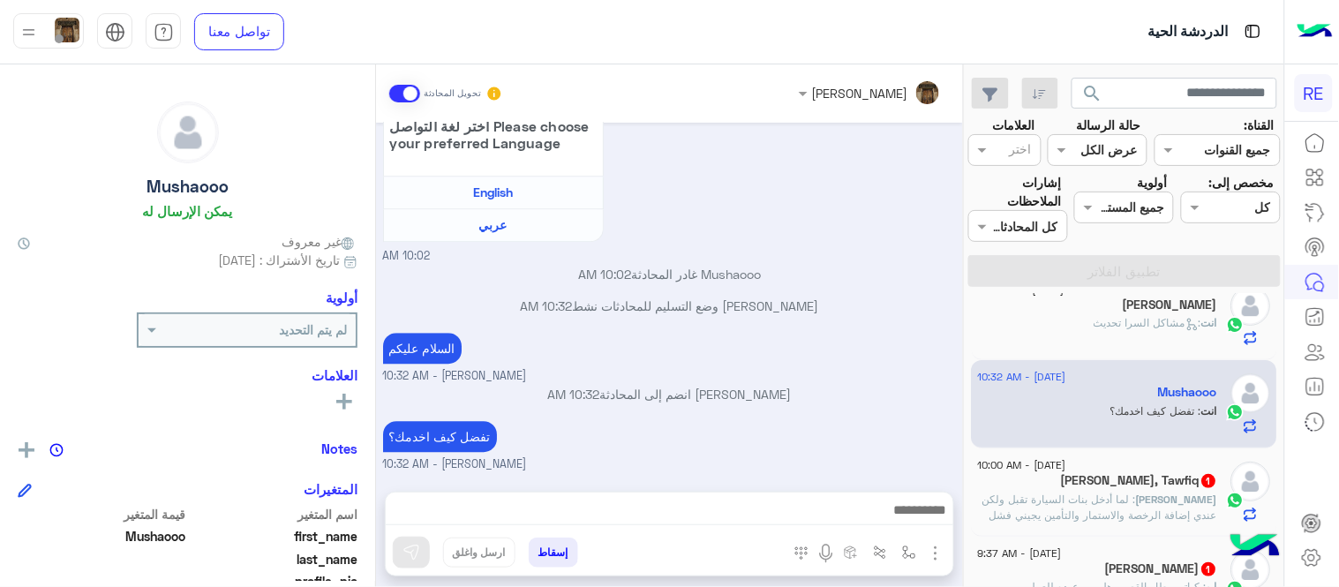
scroll to position [121, 0]
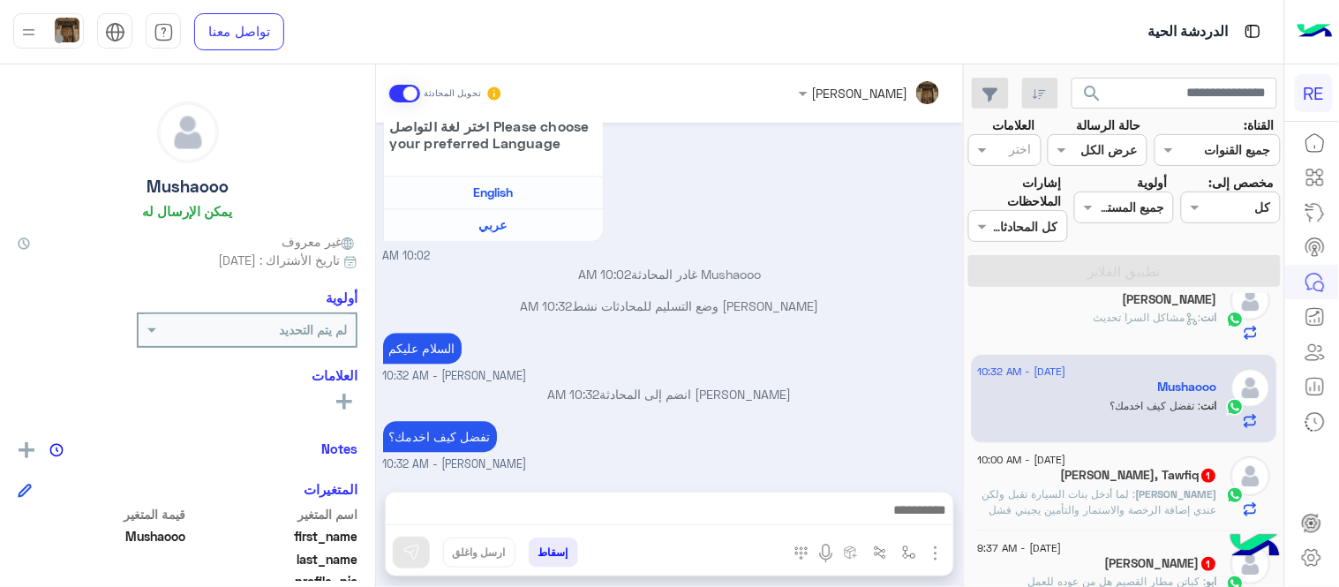
click at [1113, 474] on h5 "Alahmadi, Tawfiq 1" at bounding box center [1140, 475] width 156 height 15
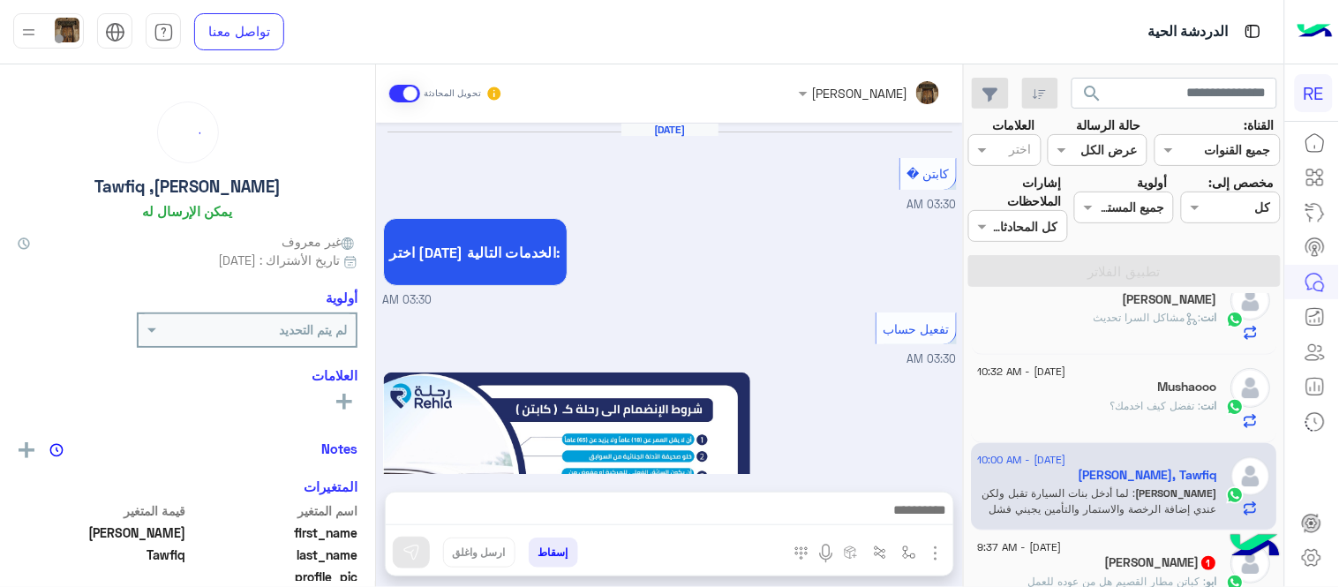
scroll to position [1057, 0]
